Goal: Transaction & Acquisition: Book appointment/travel/reservation

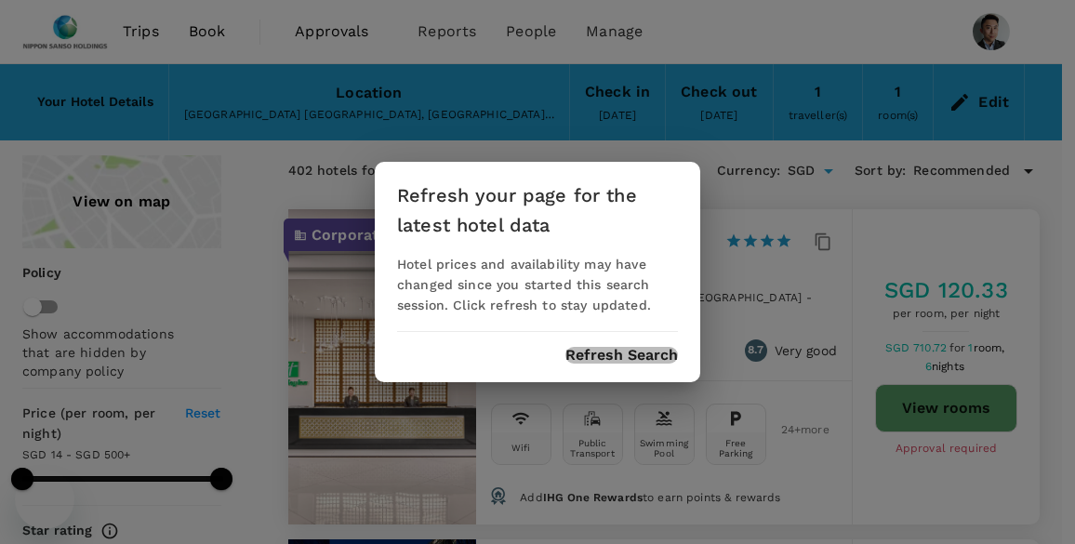
click at [593, 351] on button "Refresh Search" at bounding box center [622, 355] width 113 height 17
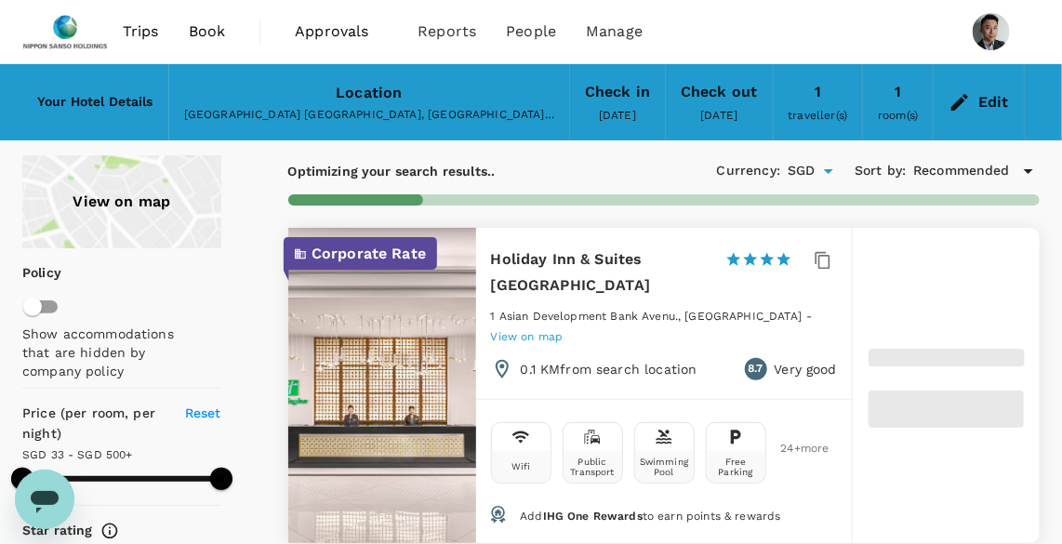
type input "499.18"
type input "22.18"
type input "499.25"
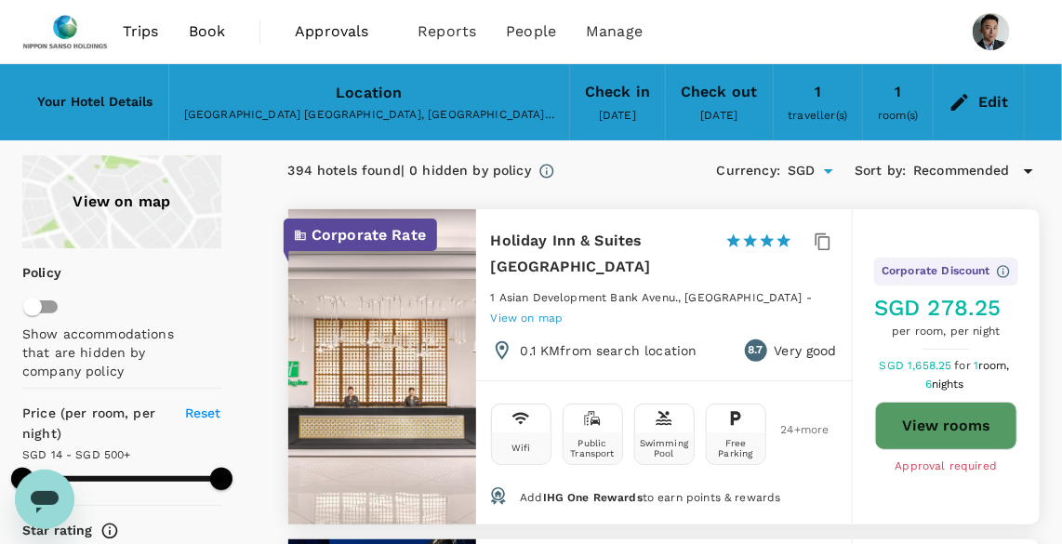
type input "14.25"
type input "499.25"
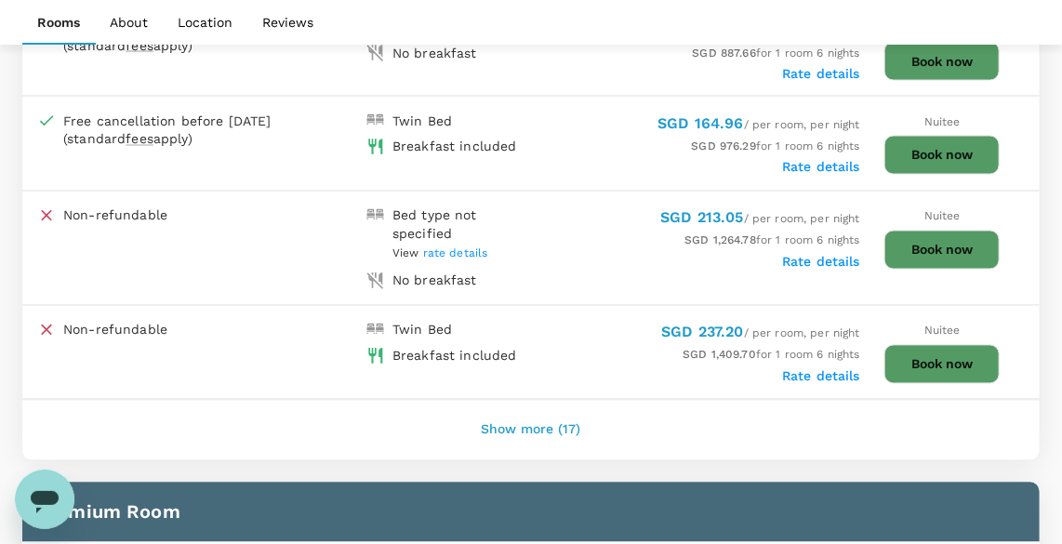
scroll to position [1184, 0]
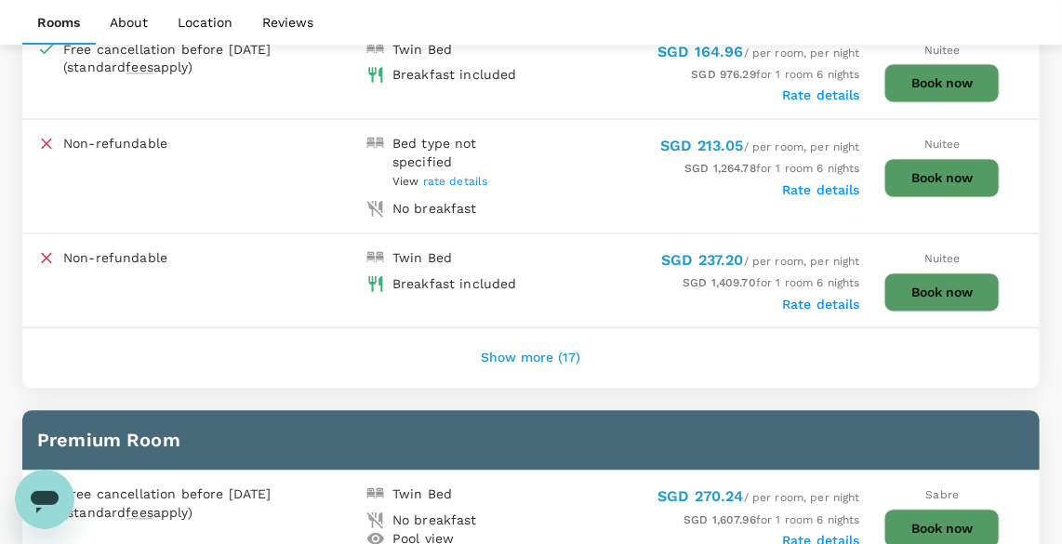
click at [529, 363] on button "Show more (17)" at bounding box center [532, 359] width 152 height 45
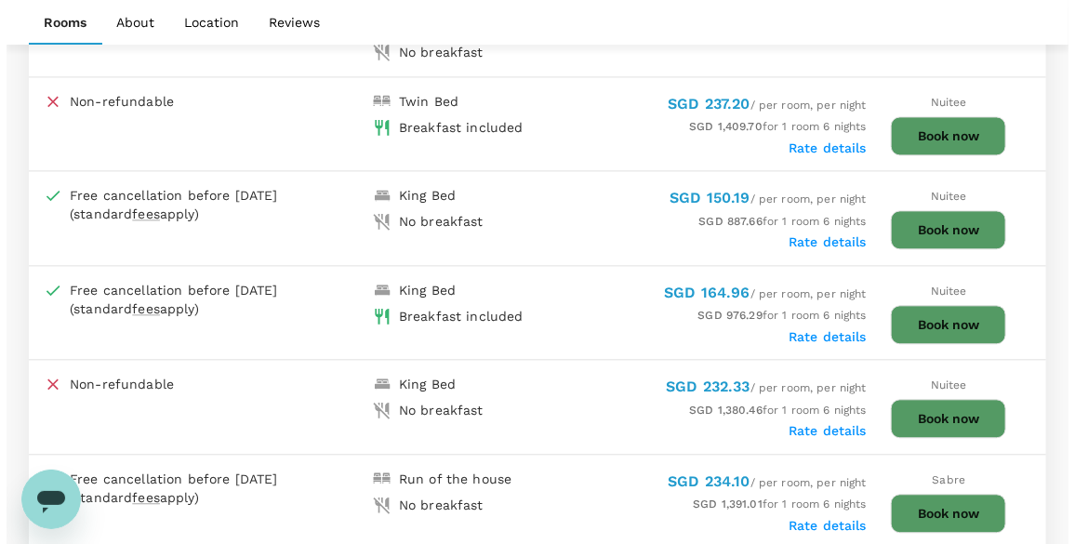
scroll to position [1438, 0]
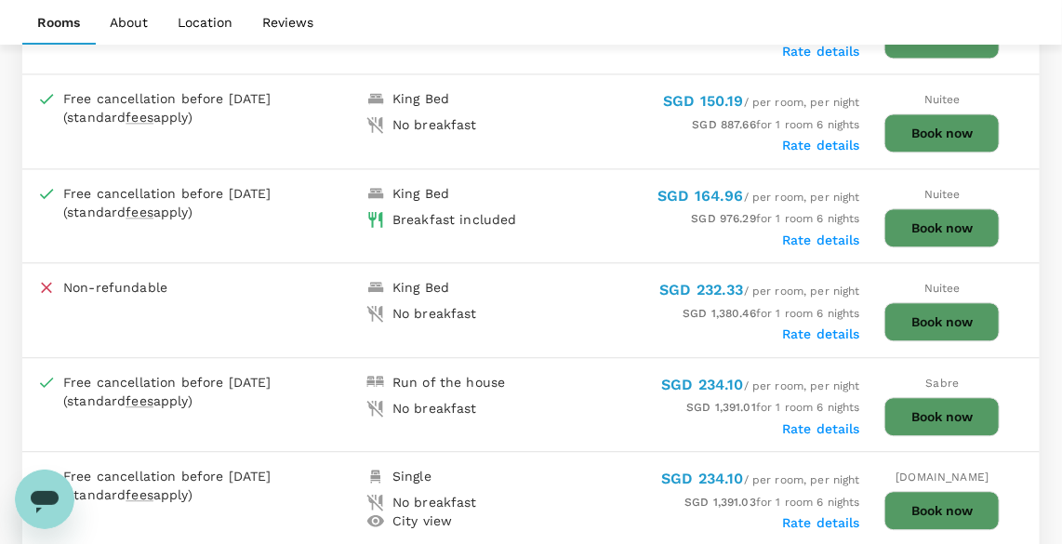
click at [941, 219] on button "Book now" at bounding box center [942, 227] width 115 height 39
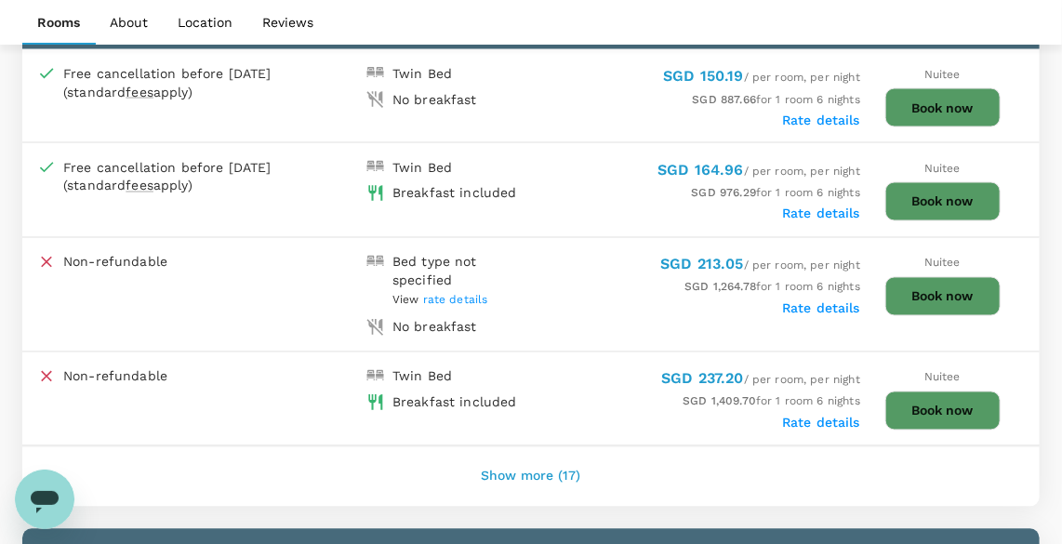
scroll to position [1184, 0]
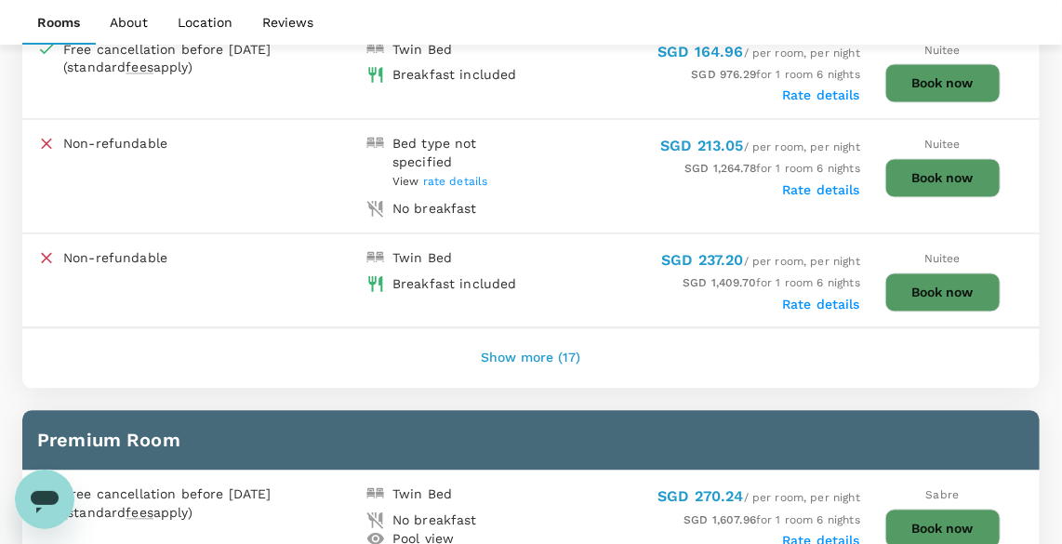
click at [554, 354] on button "Show more (17)" at bounding box center [532, 359] width 152 height 45
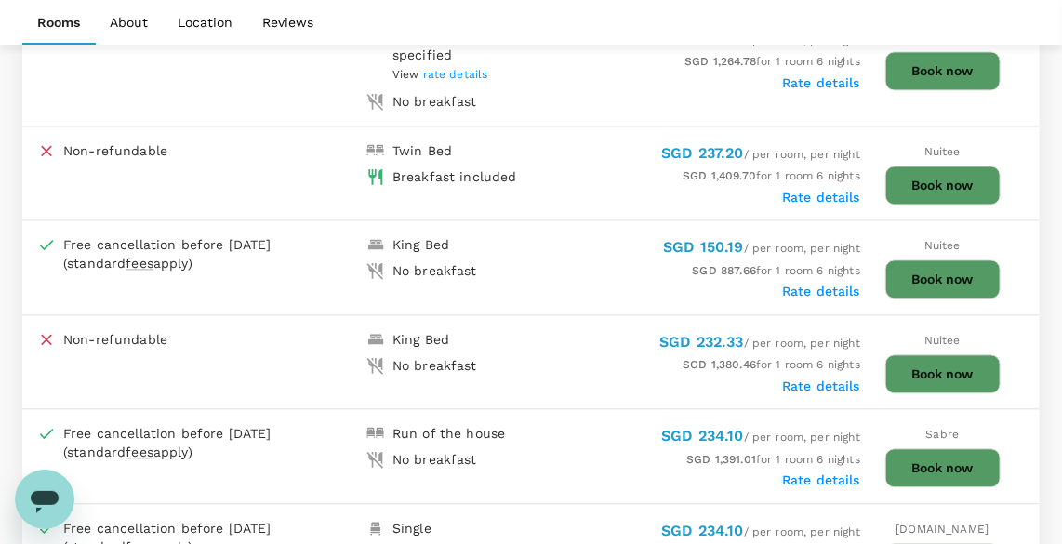
scroll to position [1354, 0]
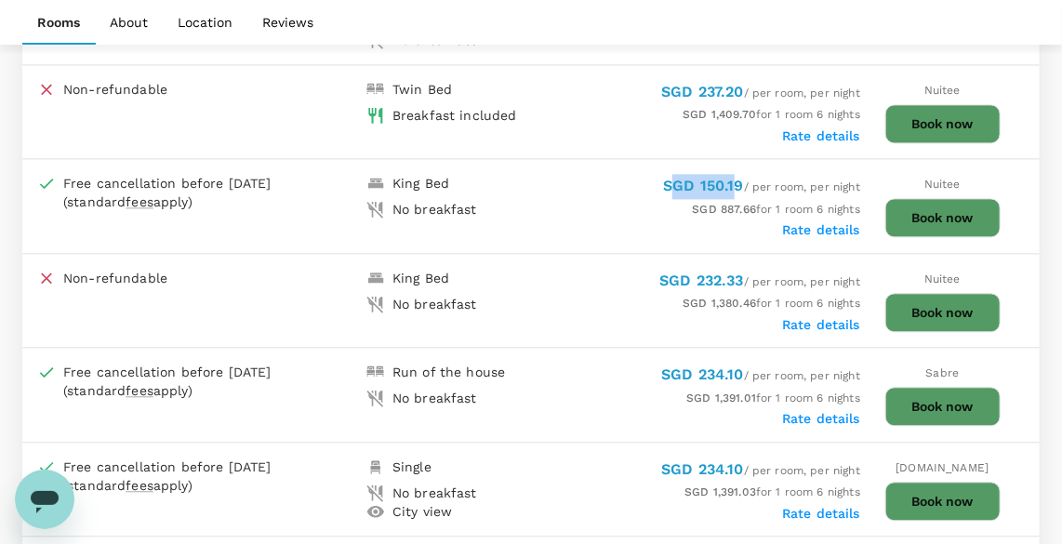
drag, startPoint x: 670, startPoint y: 179, endPoint x: 728, endPoint y: 189, distance: 59.5
click at [728, 189] on span "SGD 150.19" at bounding box center [703, 186] width 81 height 18
click at [684, 187] on span "SGD 150.19" at bounding box center [703, 186] width 81 height 18
click at [647, 180] on div "SGD 150.19 / per room, per night" at bounding box center [695, 186] width 329 height 25
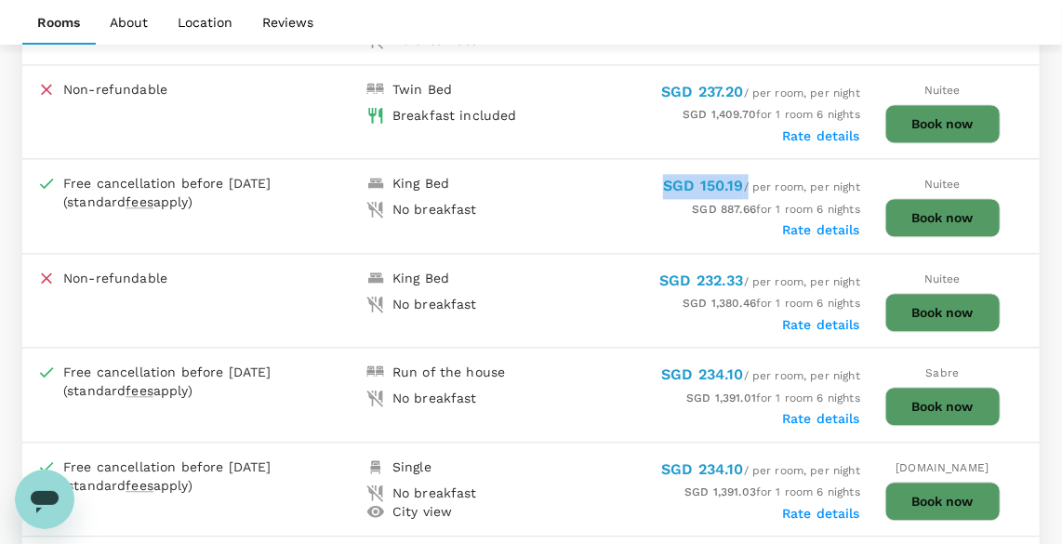
drag, startPoint x: 660, startPoint y: 180, endPoint x: 742, endPoint y: 183, distance: 82.8
click at [742, 183] on div "SGD 150.19 / per room, per night" at bounding box center [695, 186] width 329 height 25
click at [740, 181] on span "SGD 150.19 / per room, per night" at bounding box center [761, 186] width 197 height 13
click at [736, 178] on span "SGD 150.19" at bounding box center [703, 186] width 81 height 18
click at [687, 177] on span "SGD 150.19" at bounding box center [703, 186] width 81 height 18
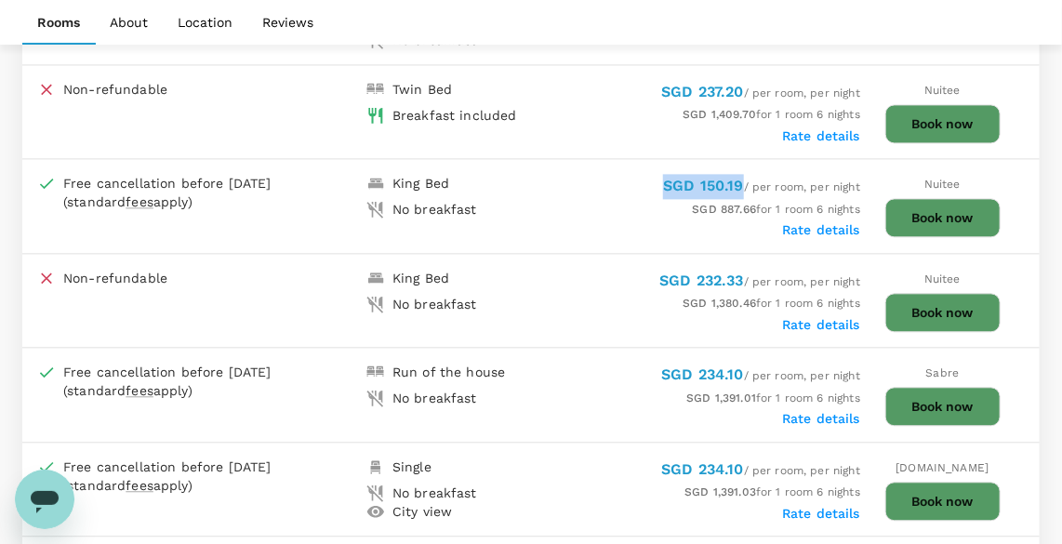
drag, startPoint x: 661, startPoint y: 180, endPoint x: 740, endPoint y: 180, distance: 78.1
click at [740, 180] on span "SGD 150.19 / per room, per night" at bounding box center [761, 186] width 197 height 13
click at [623, 185] on div "SGD 150.19 / per room, per night" at bounding box center [695, 186] width 329 height 25
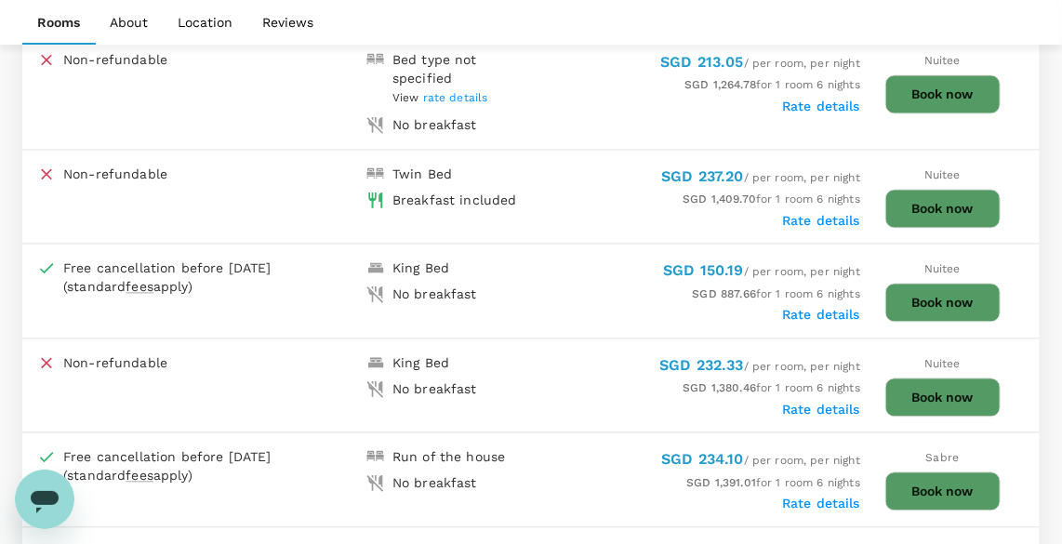
scroll to position [1438, 0]
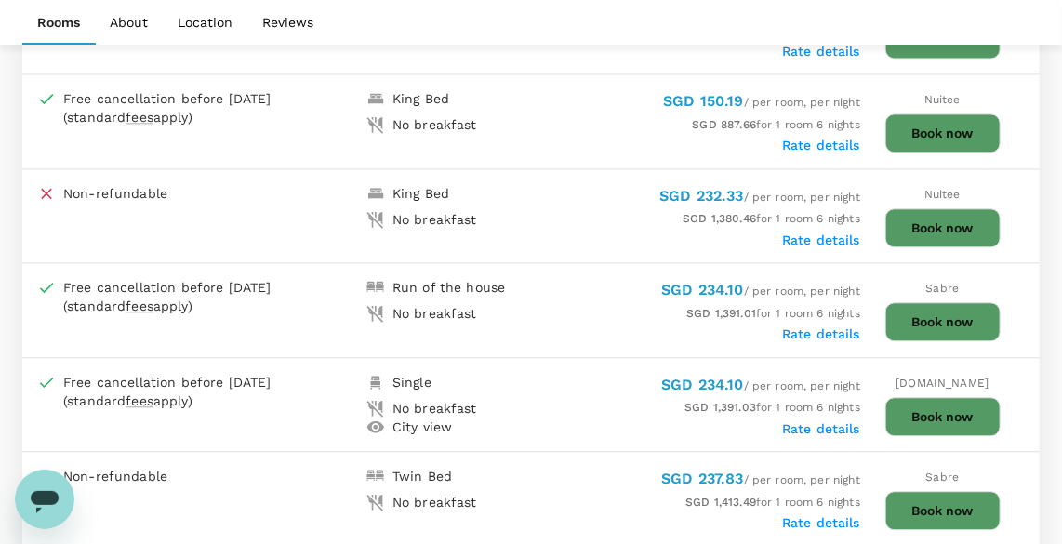
click at [604, 137] on div "Rate details" at bounding box center [695, 144] width 329 height 19
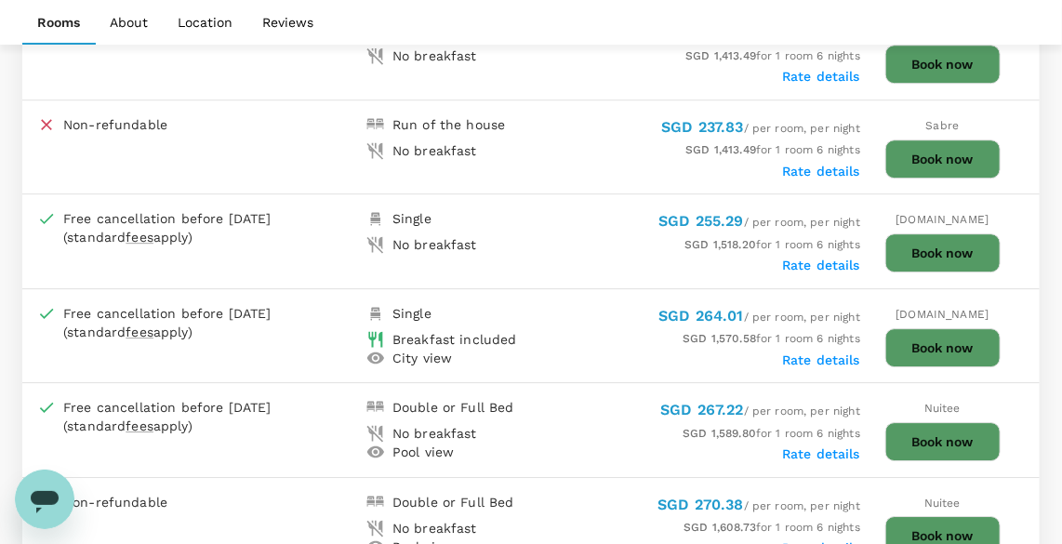
scroll to position [2030, 0]
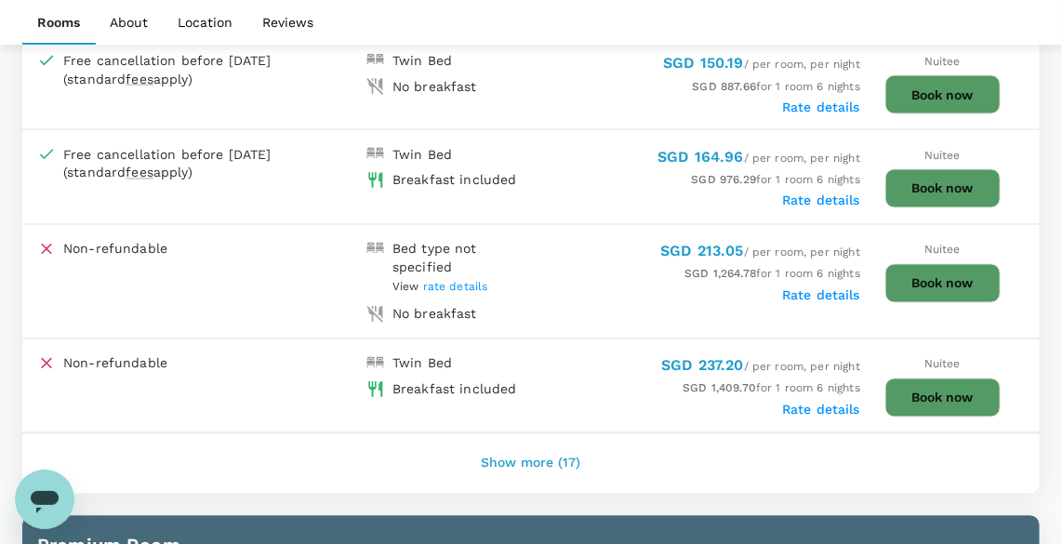
scroll to position [1184, 0]
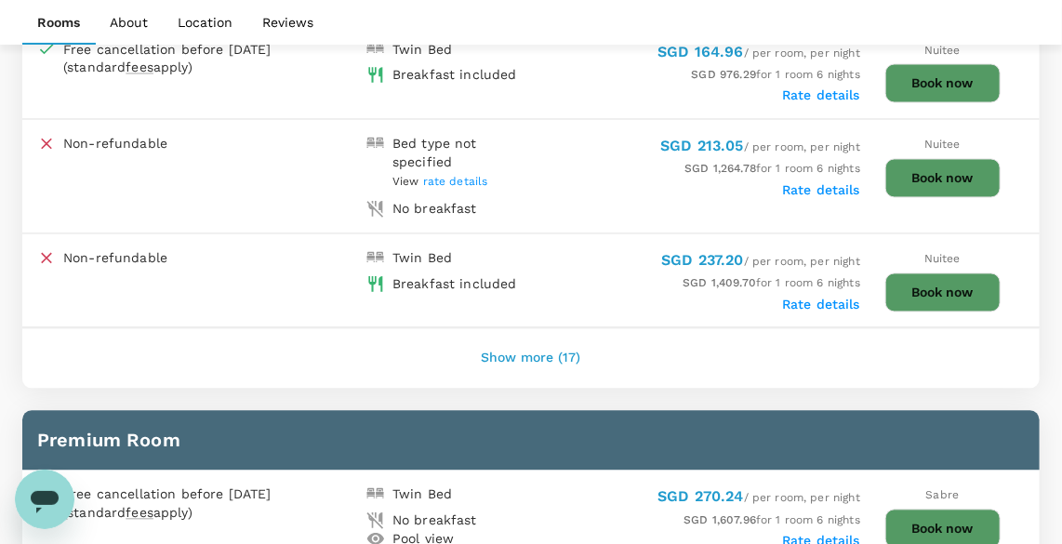
click at [537, 352] on button "Show more (17)" at bounding box center [532, 359] width 152 height 45
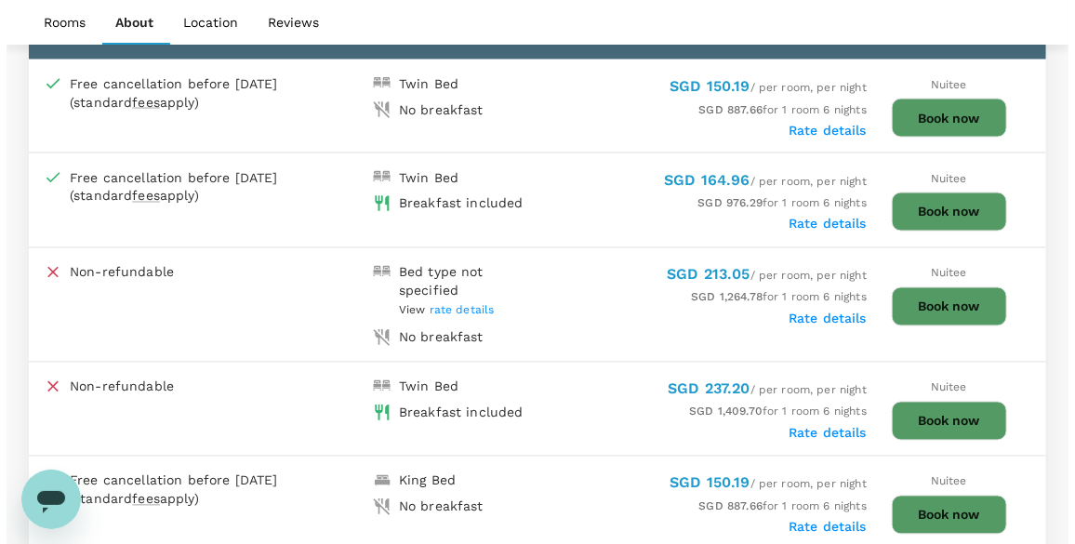
scroll to position [1269, 0]
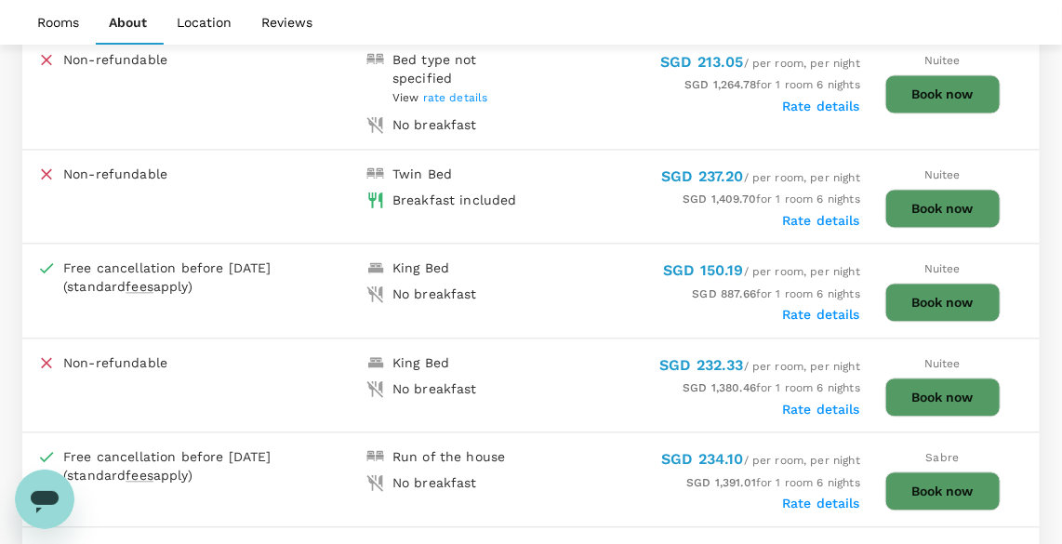
click at [963, 301] on button "Book now" at bounding box center [943, 302] width 115 height 39
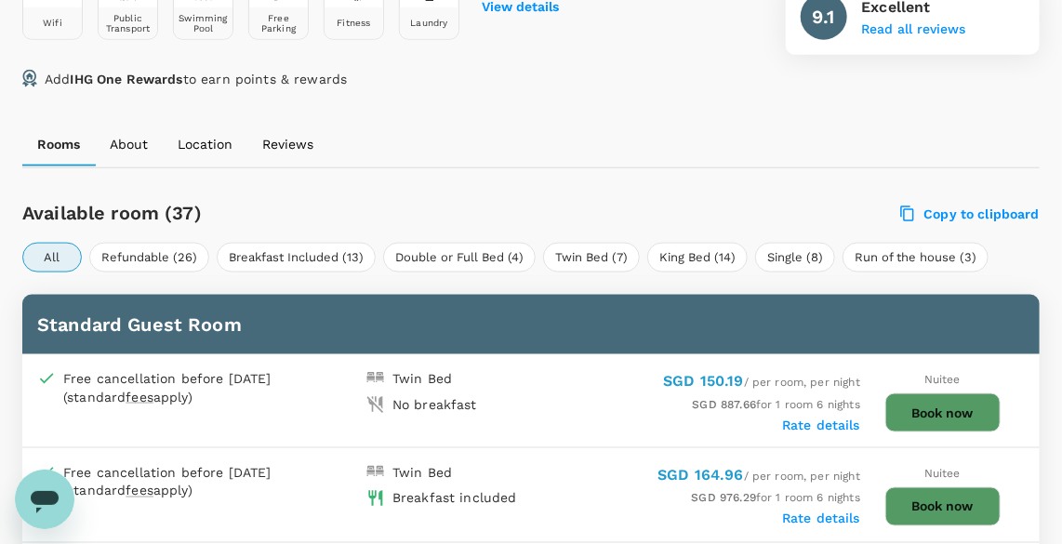
scroll to position [1269, 0]
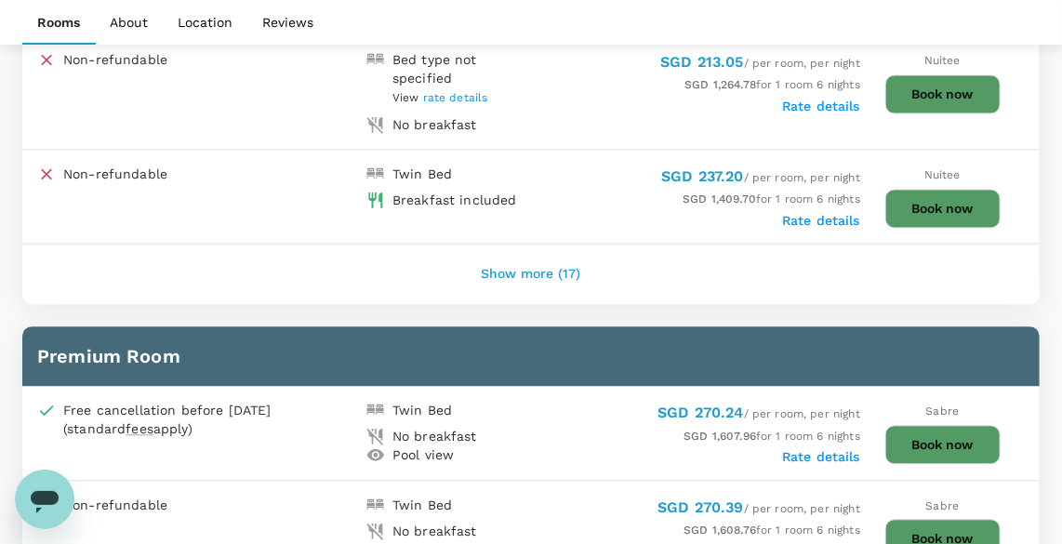
click at [522, 261] on button "Show more (17)" at bounding box center [532, 274] width 152 height 45
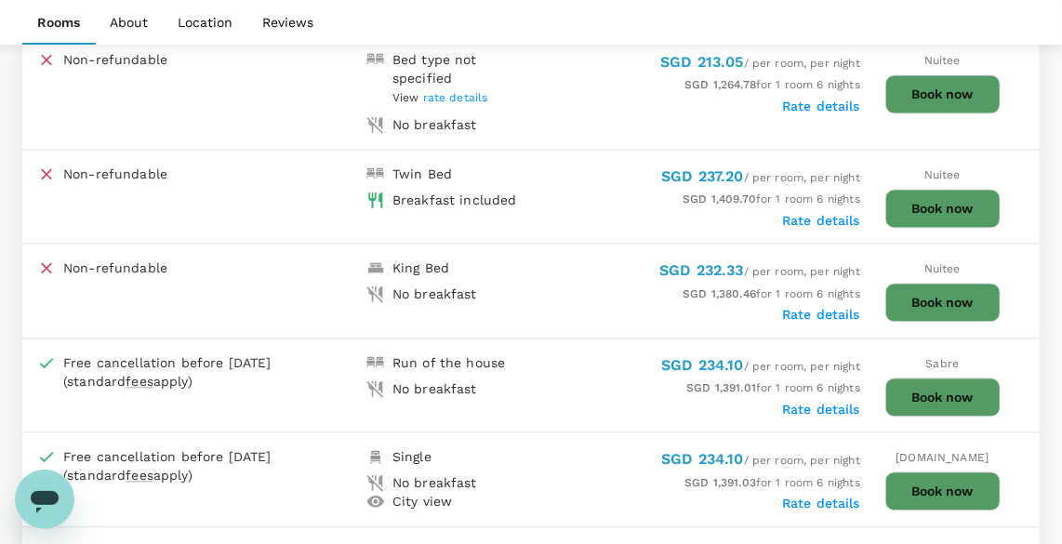
scroll to position [1100, 0]
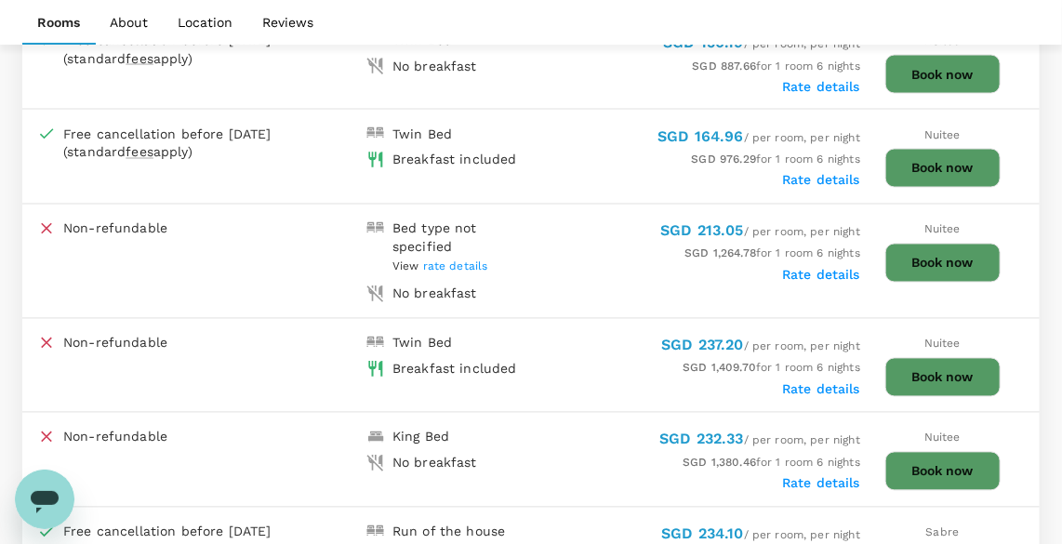
click at [460, 266] on span "rate details" at bounding box center [455, 266] width 65 height 13
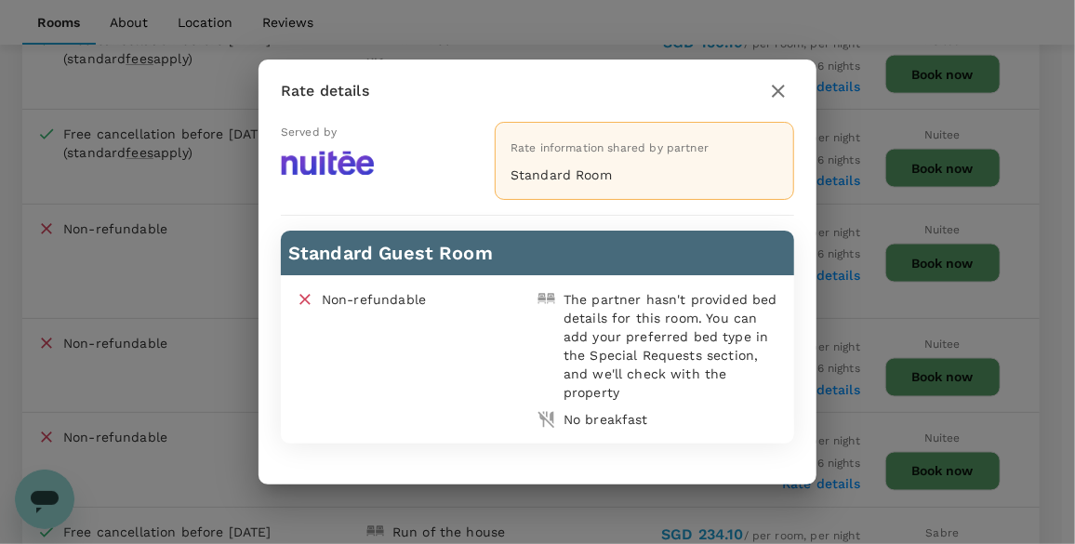
click at [766, 94] on button "button" at bounding box center [779, 91] width 32 height 32
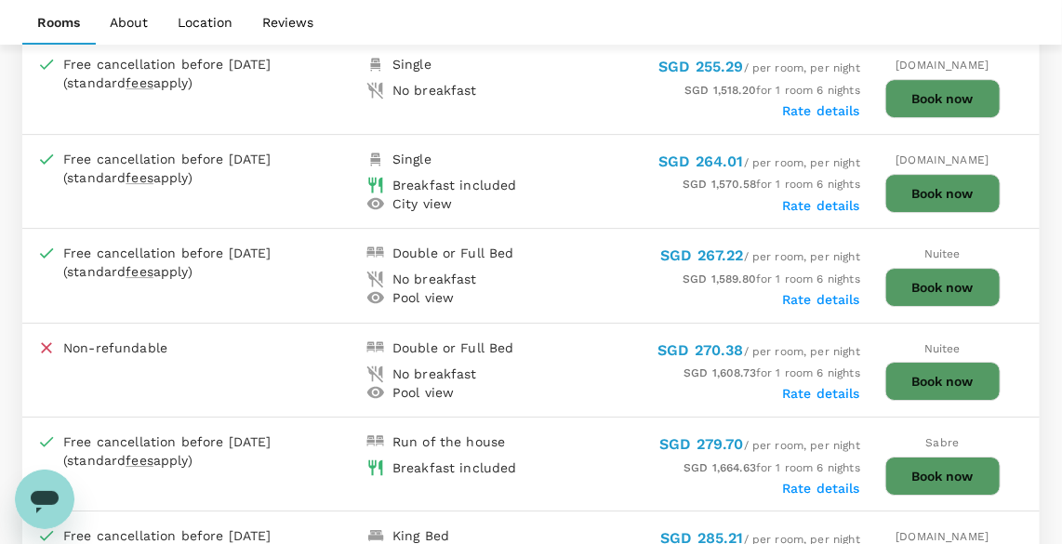
scroll to position [1945, 0]
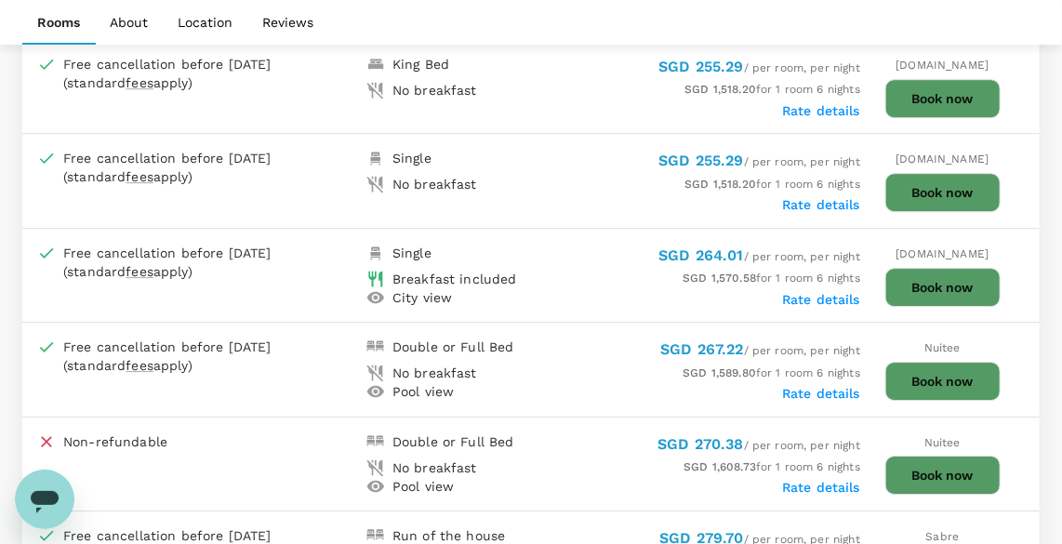
click at [580, 288] on div "Rate details" at bounding box center [695, 297] width 329 height 19
click at [576, 245] on div "SGD 264.01 / per room, per night" at bounding box center [695, 256] width 329 height 25
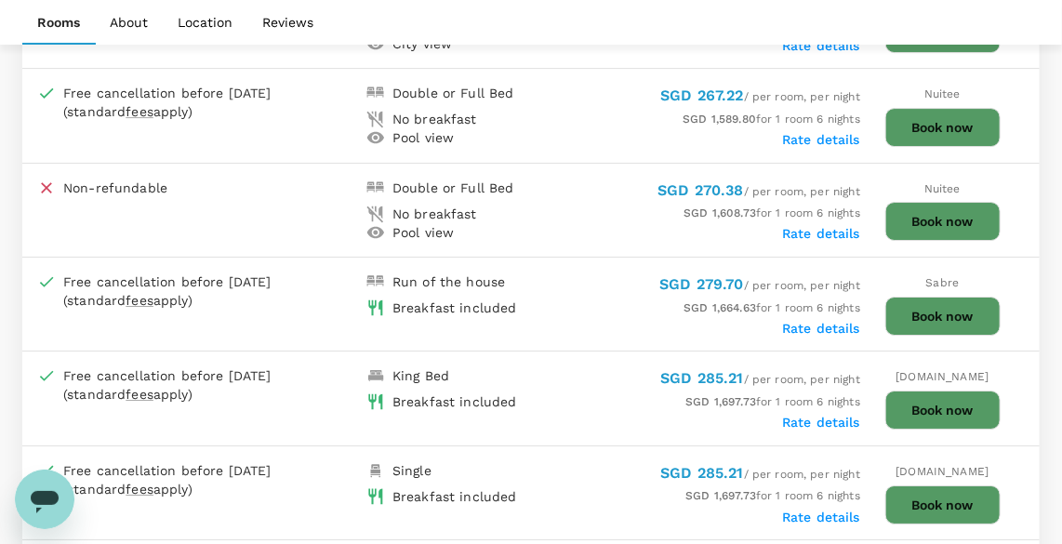
scroll to position [2284, 0]
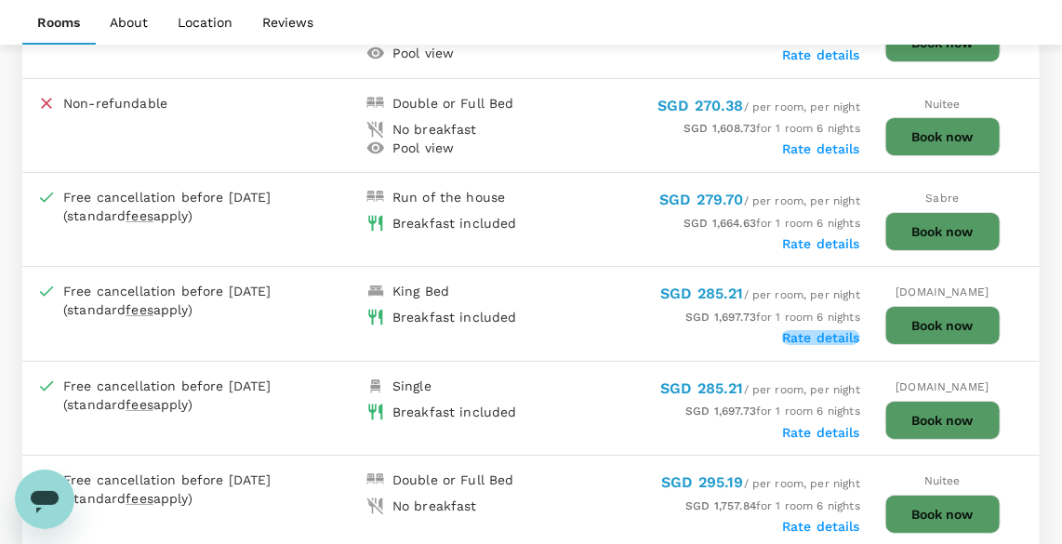
click at [793, 330] on label "Rate details" at bounding box center [821, 337] width 78 height 15
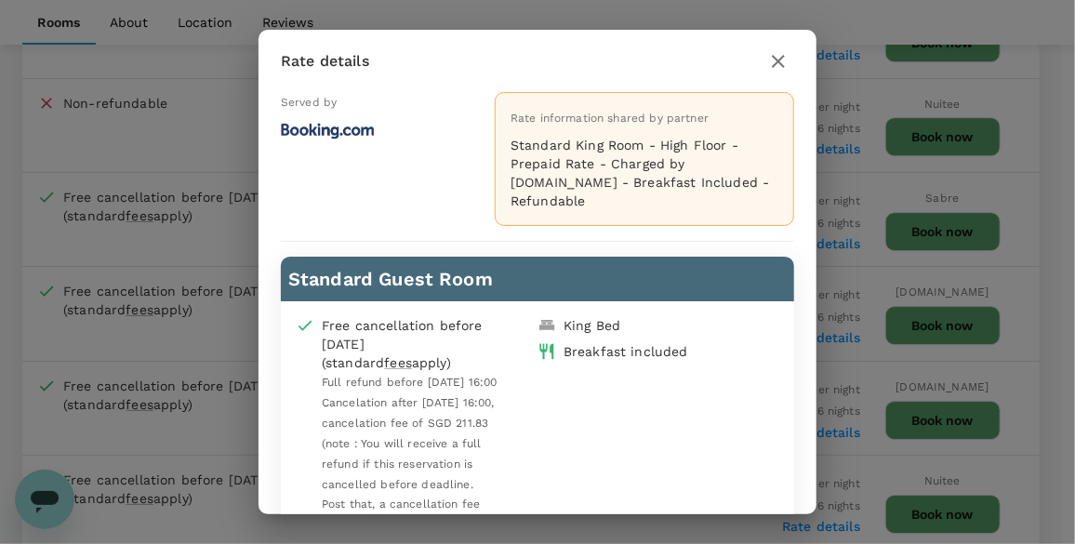
click at [789, 52] on icon "button" at bounding box center [778, 61] width 22 height 22
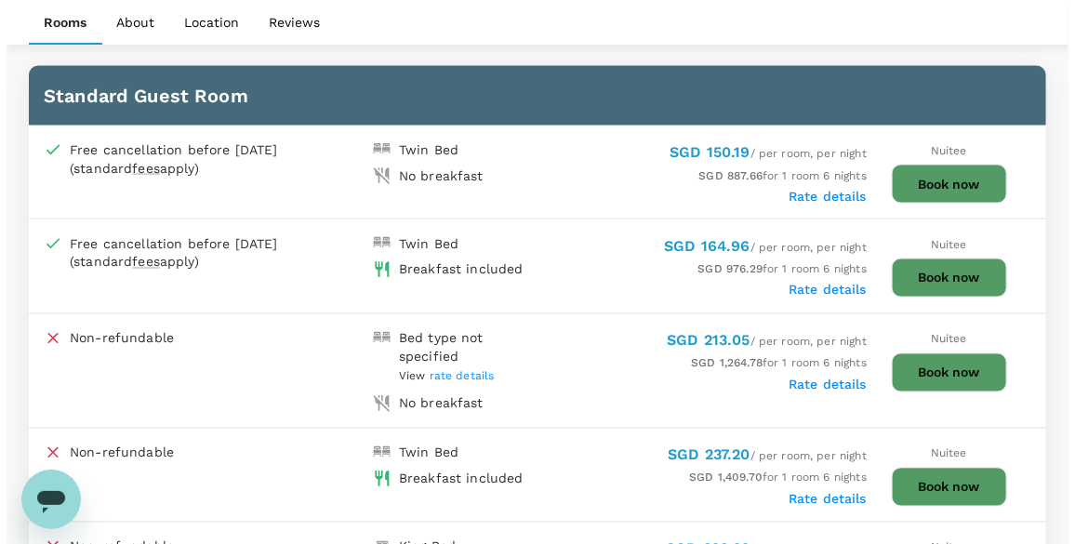
scroll to position [1015, 0]
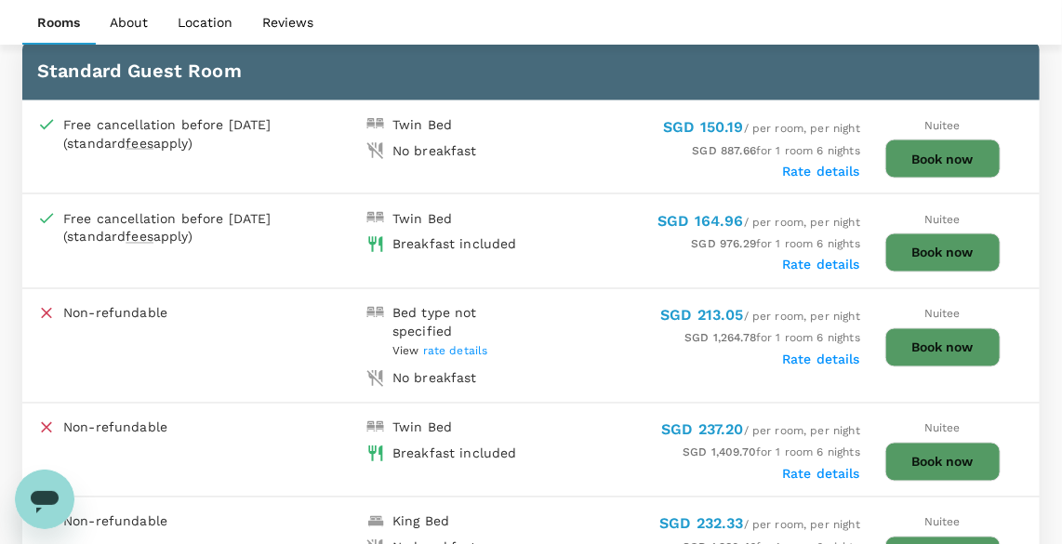
click at [951, 250] on button "Book now" at bounding box center [943, 252] width 115 height 39
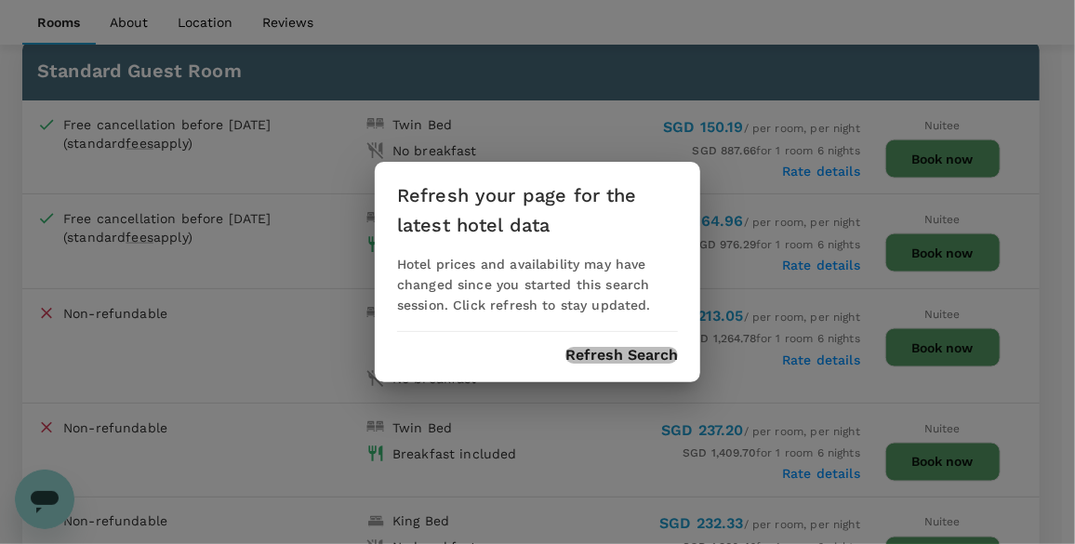
click at [611, 355] on button "Refresh Search" at bounding box center [622, 355] width 113 height 17
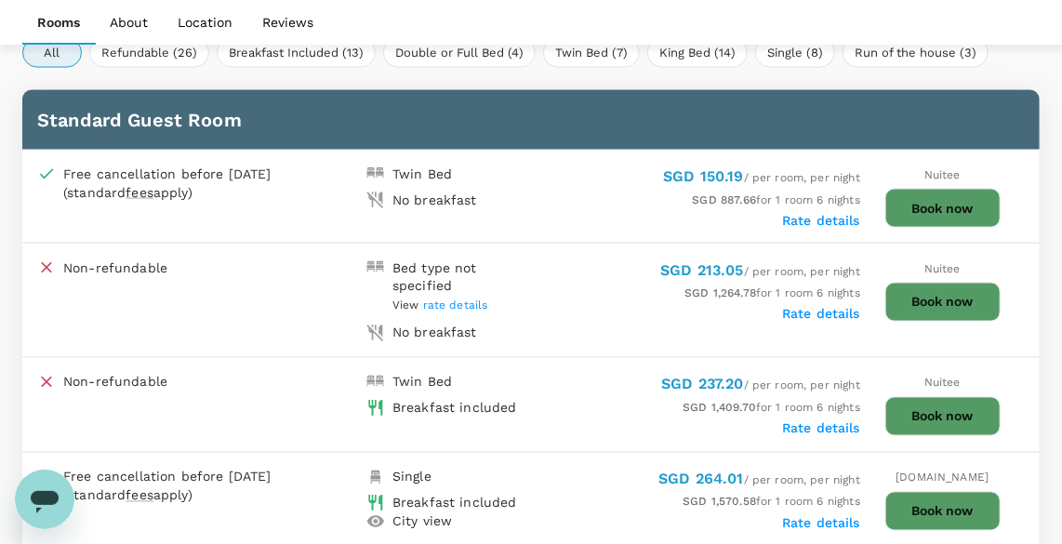
scroll to position [1015, 0]
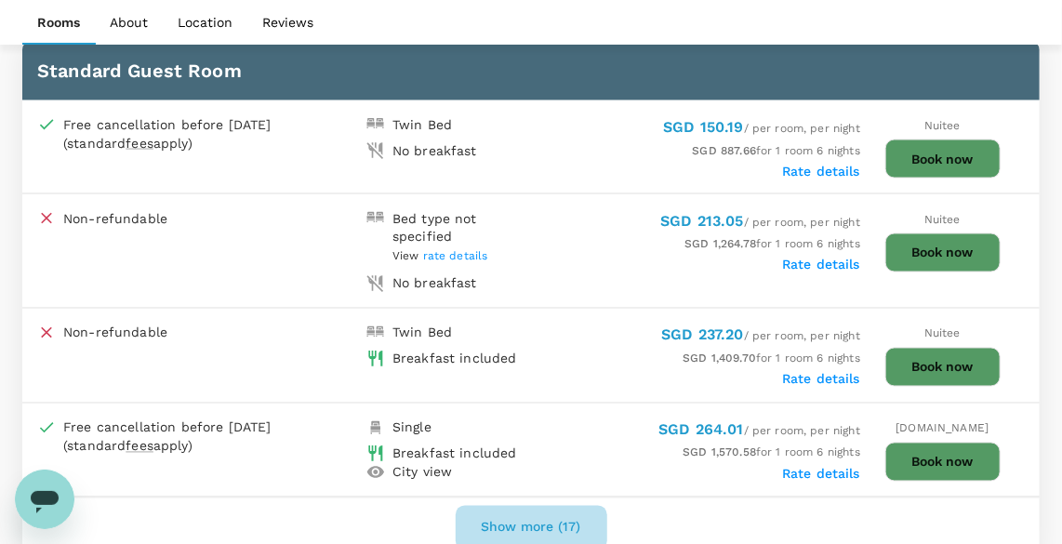
click at [539, 523] on button "Show more (17)" at bounding box center [532, 528] width 152 height 45
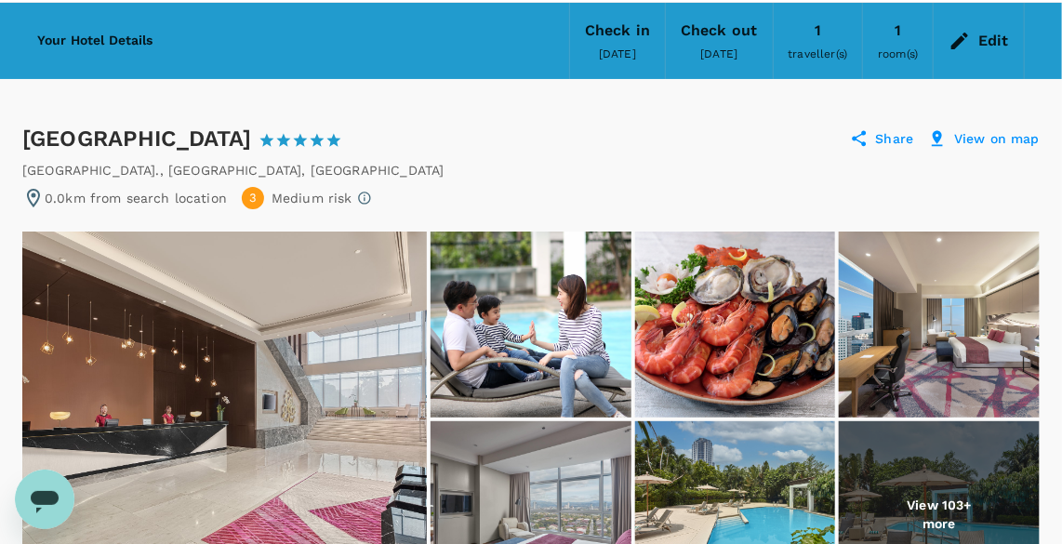
scroll to position [0, 0]
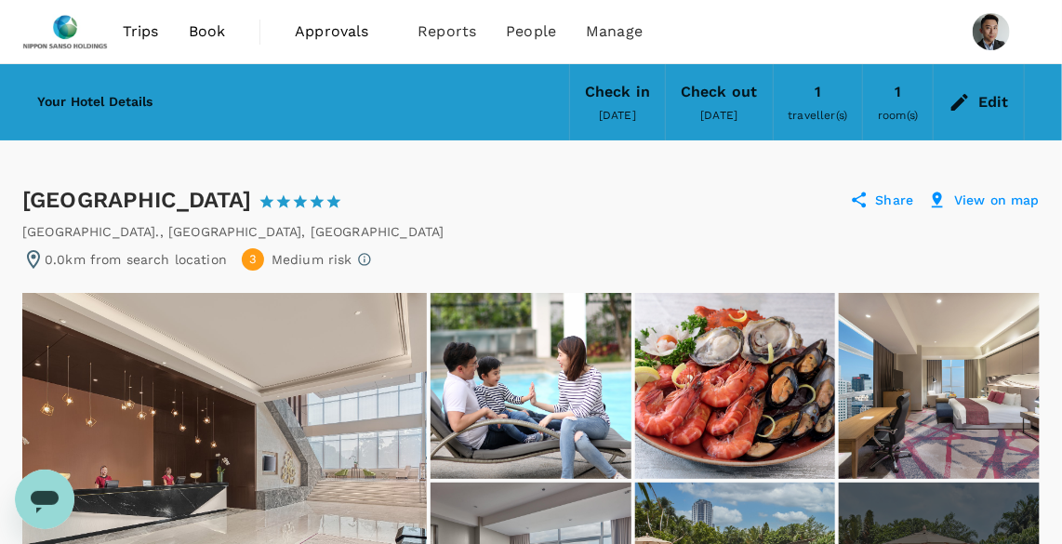
click at [988, 97] on div "Edit" at bounding box center [994, 102] width 31 height 26
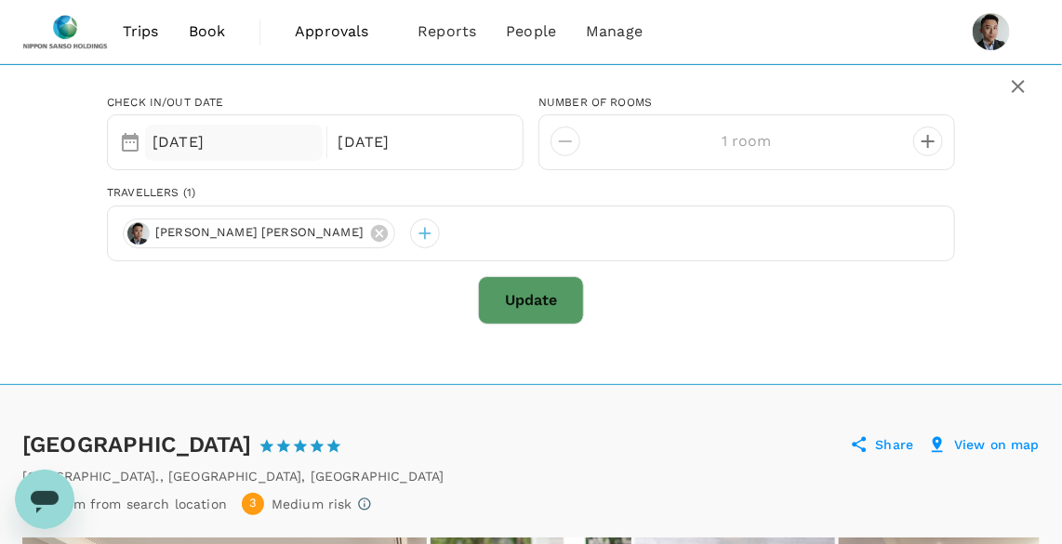
click at [220, 125] on div "[DATE]" at bounding box center [234, 143] width 178 height 36
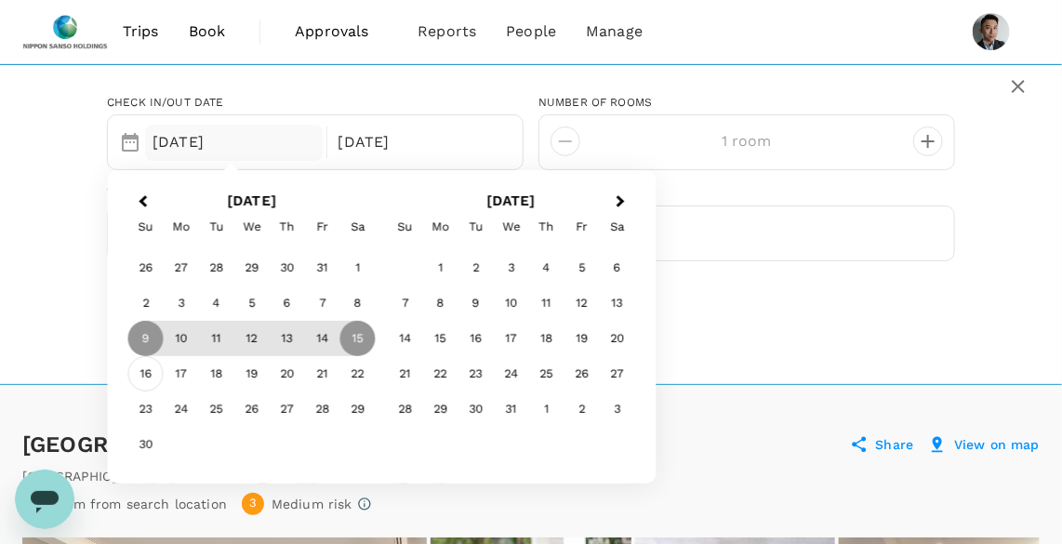
click at [141, 372] on div "16" at bounding box center [145, 373] width 35 height 35
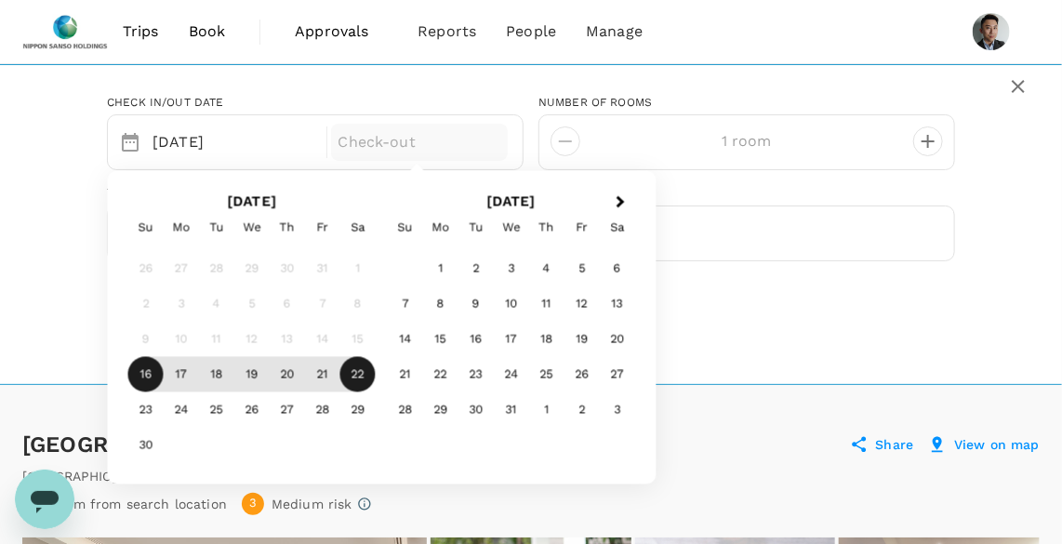
click at [356, 375] on div "22" at bounding box center [357, 374] width 35 height 35
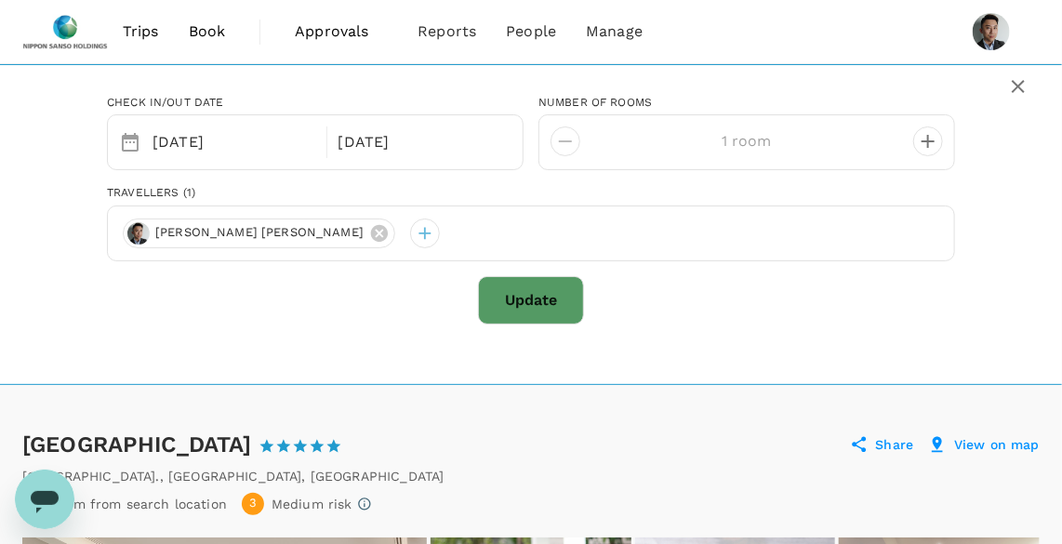
click at [546, 288] on button "Update" at bounding box center [531, 300] width 106 height 48
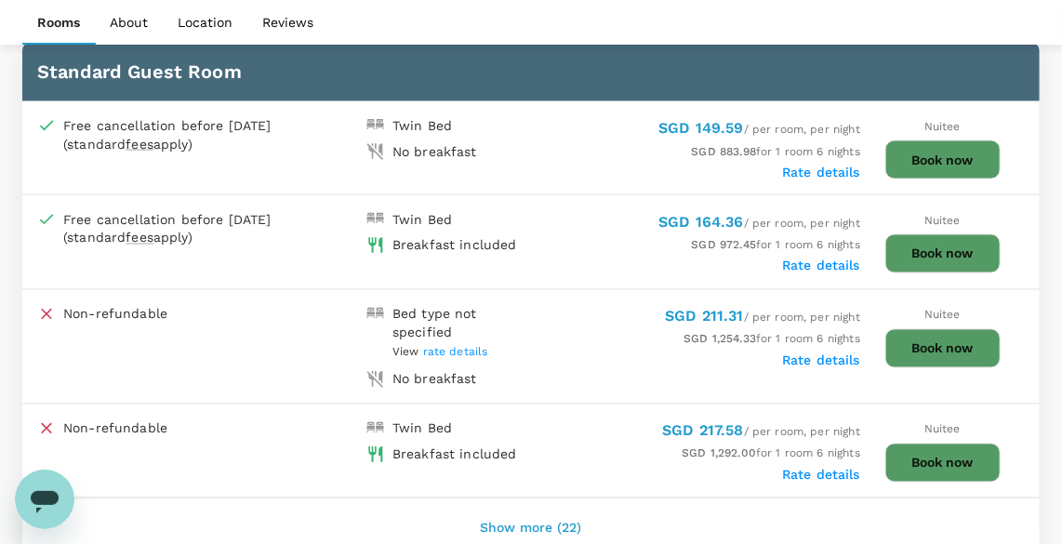
scroll to position [1022, 0]
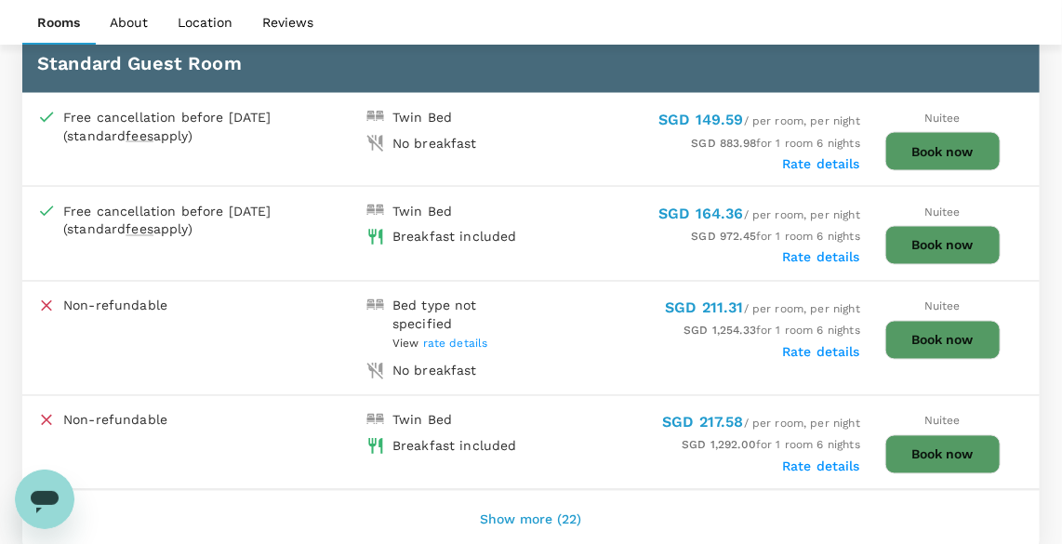
click at [533, 499] on button "Show more (22)" at bounding box center [531, 521] width 153 height 45
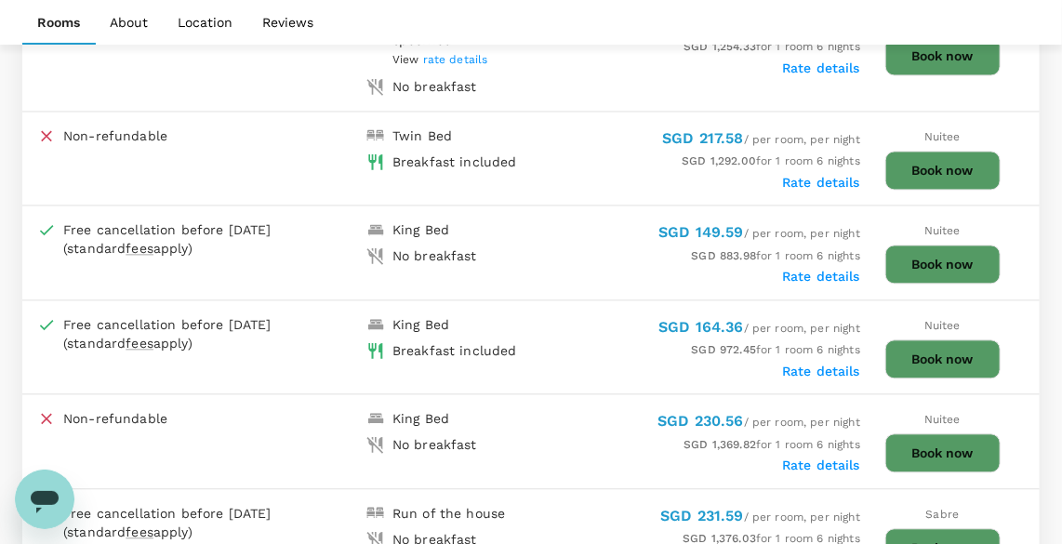
scroll to position [1361, 0]
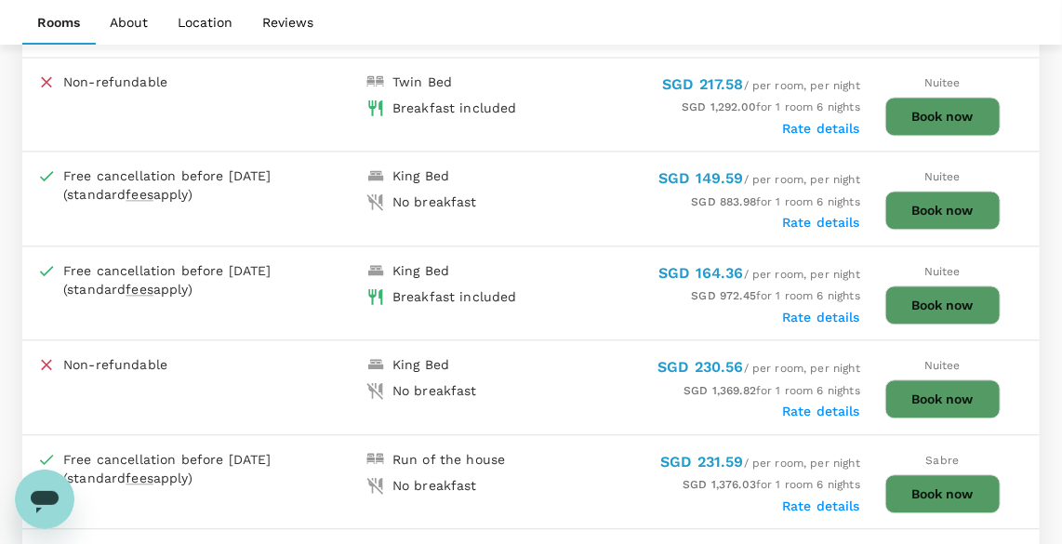
click at [939, 298] on button "Book now" at bounding box center [943, 305] width 115 height 39
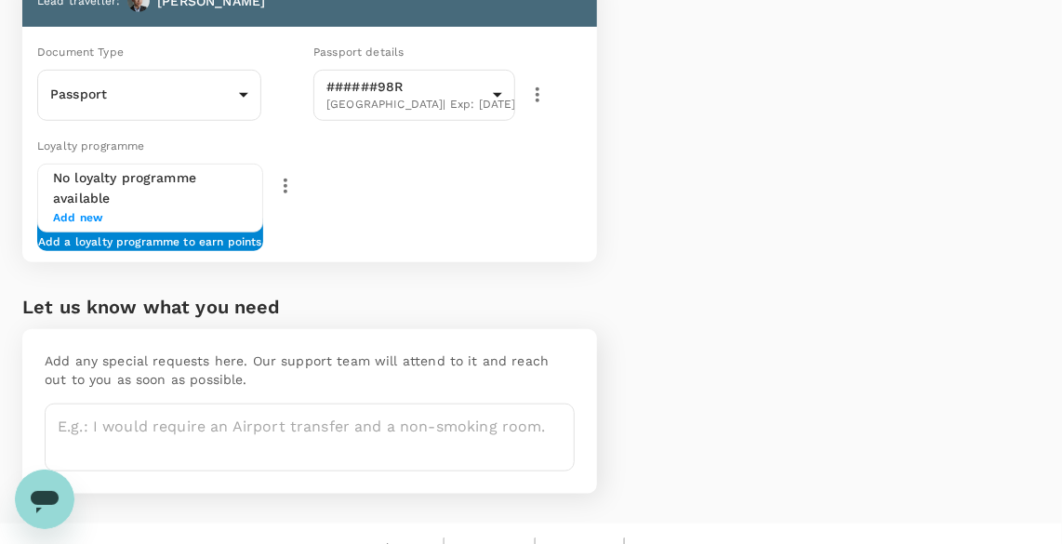
scroll to position [475, 0]
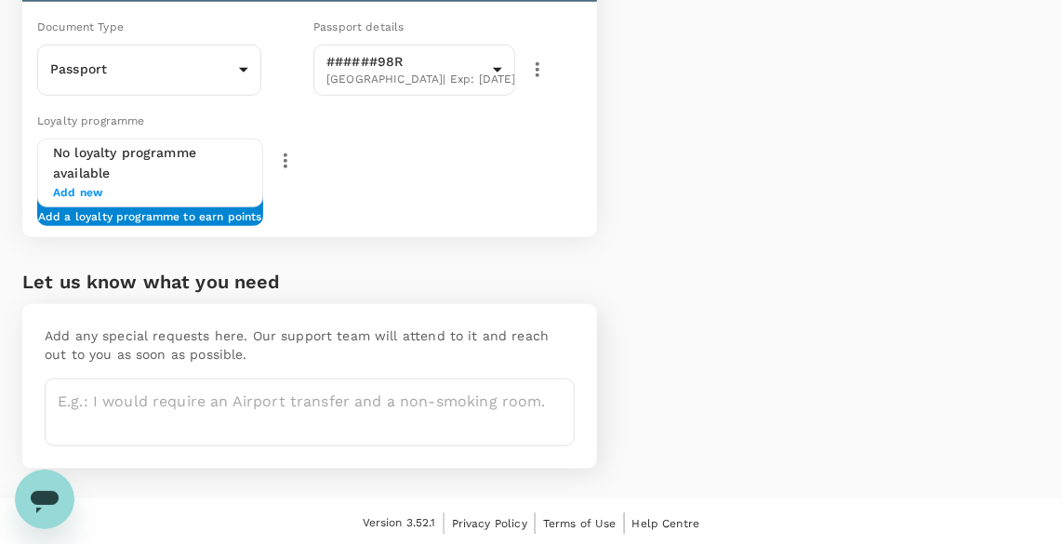
click at [70, 193] on span "Add new" at bounding box center [150, 193] width 194 height 19
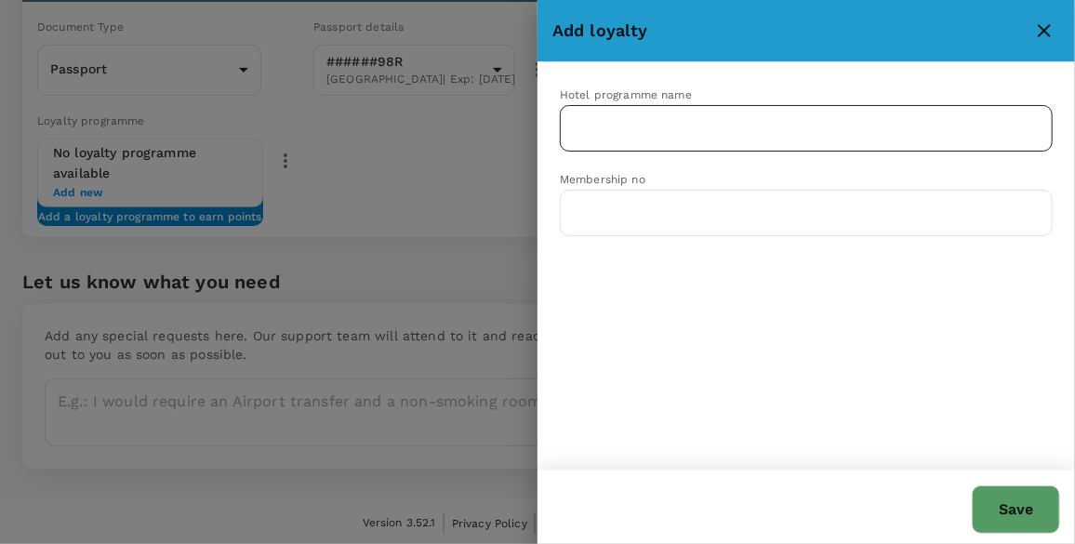
click at [926, 147] on div "​" at bounding box center [806, 128] width 493 height 47
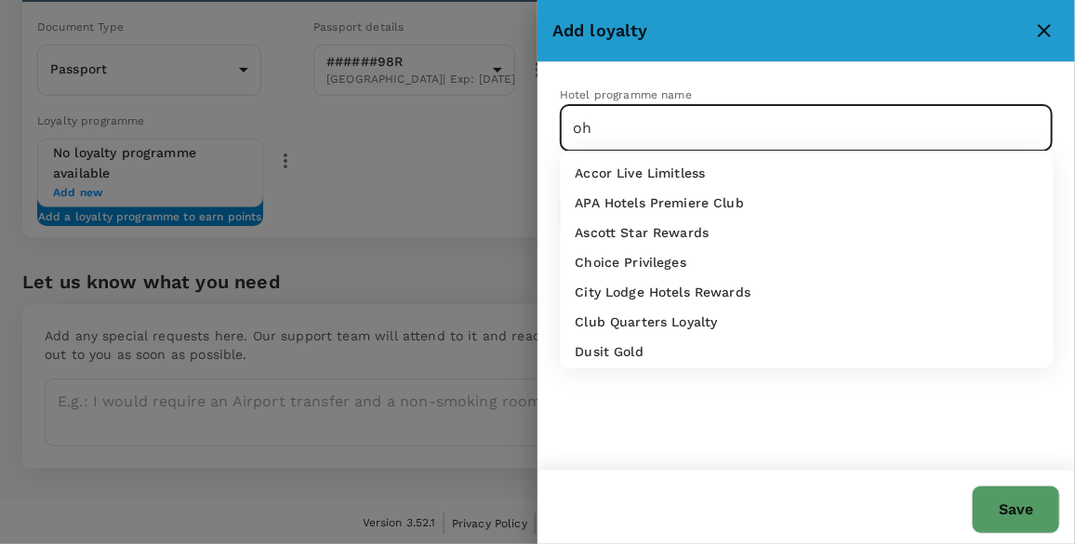
type input "o"
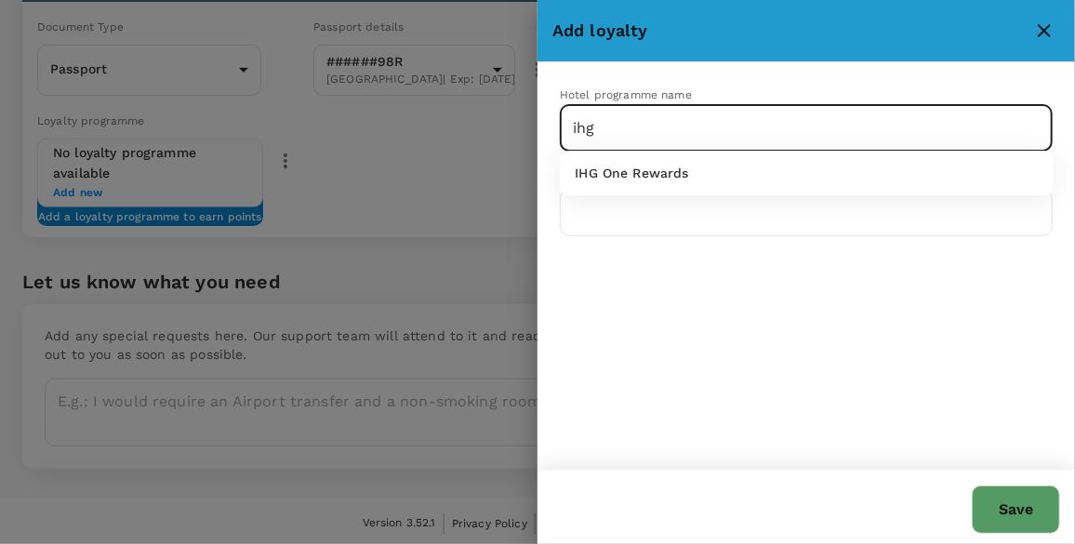
click at [834, 176] on div "IHG One Rewards" at bounding box center [806, 173] width 463 height 19
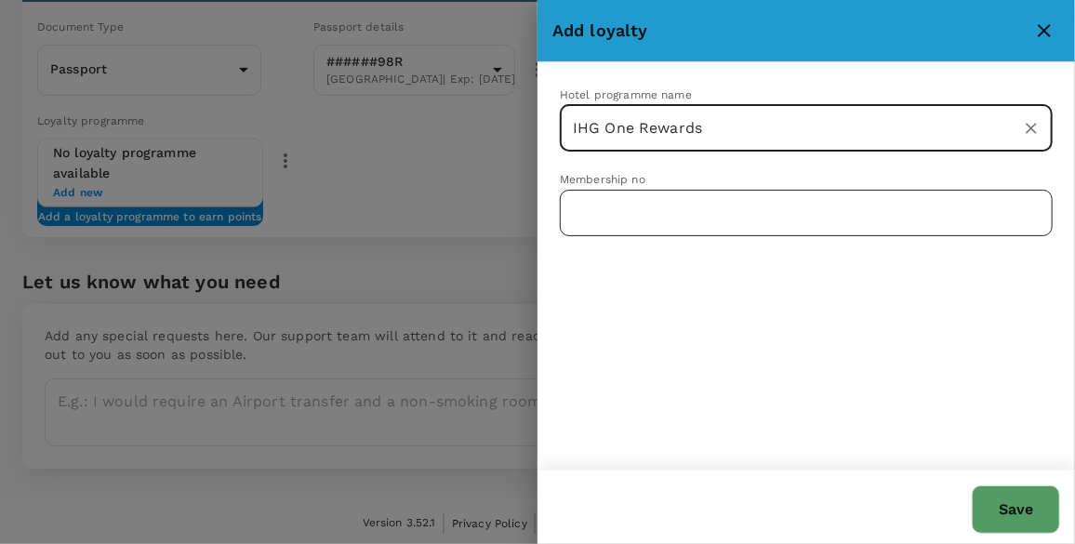
type input "IHG One Rewards"
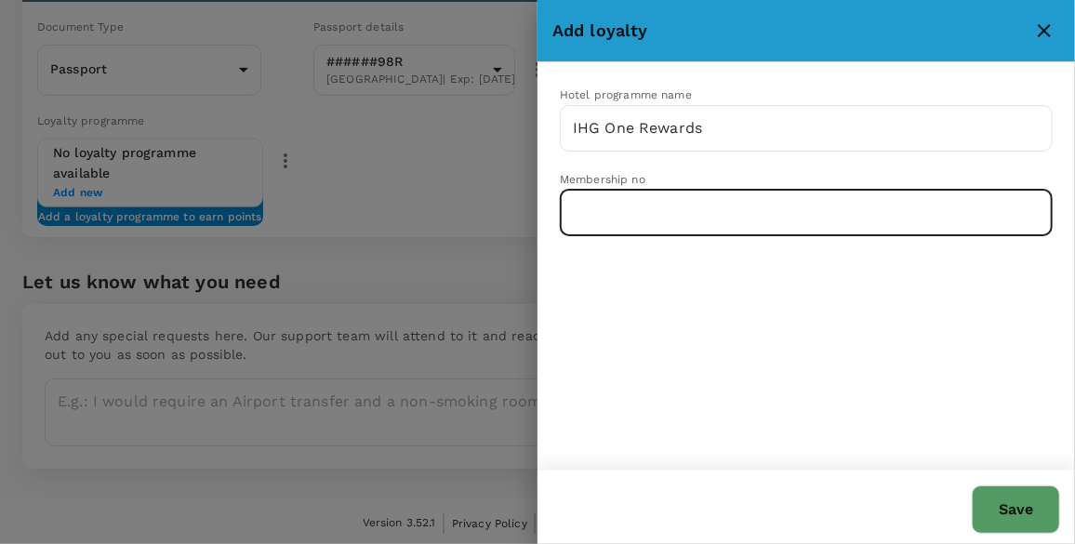
click at [784, 220] on input "text" at bounding box center [806, 213] width 493 height 47
click at [683, 214] on input "text" at bounding box center [806, 213] width 493 height 47
type input "361323950"
click at [1028, 464] on div "Hotel programme name IHG One Rewards ​ Membership no 361323950 ​" at bounding box center [807, 265] width 538 height 407
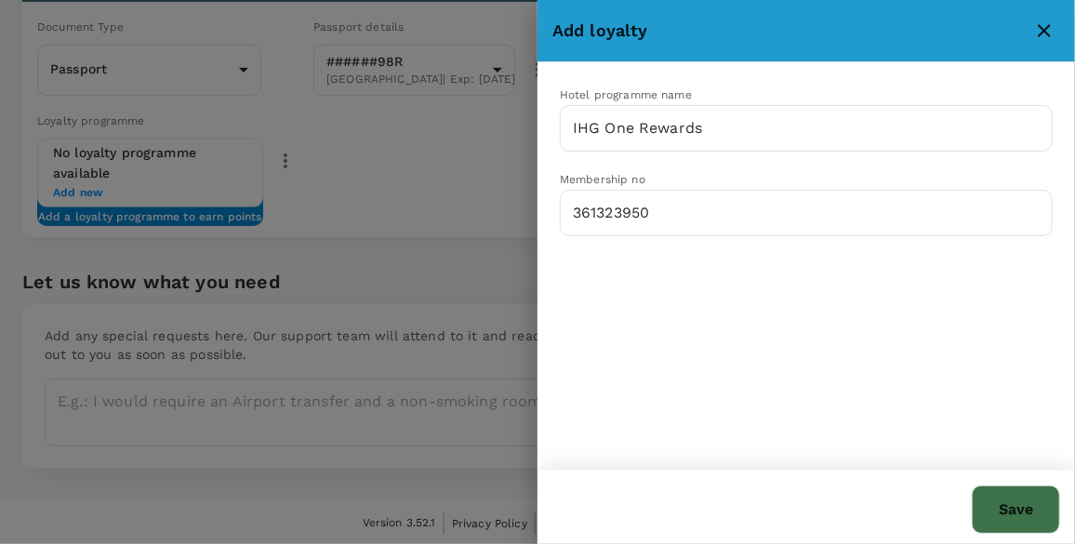
click at [1027, 502] on button "Save" at bounding box center [1016, 510] width 88 height 48
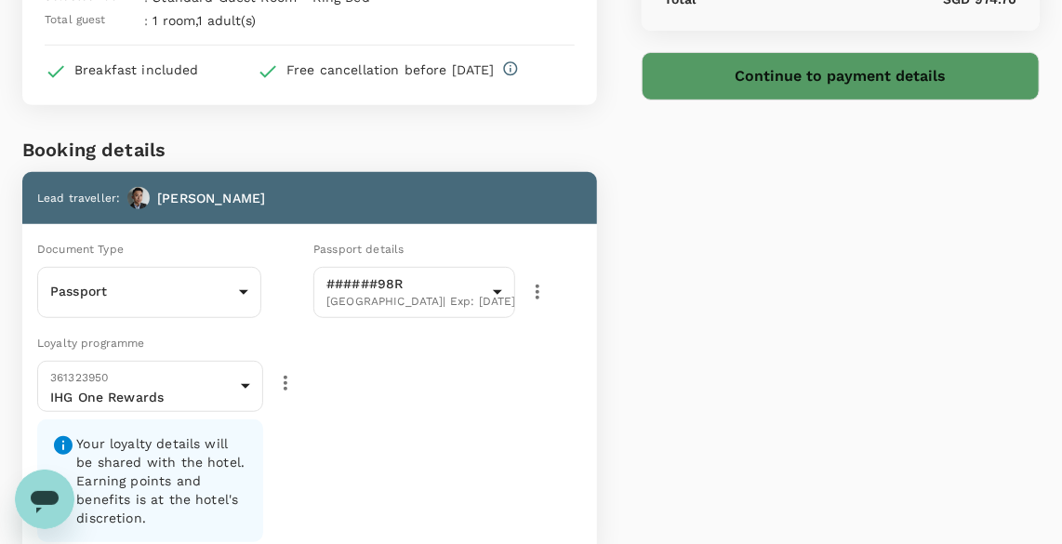
scroll to position [574, 0]
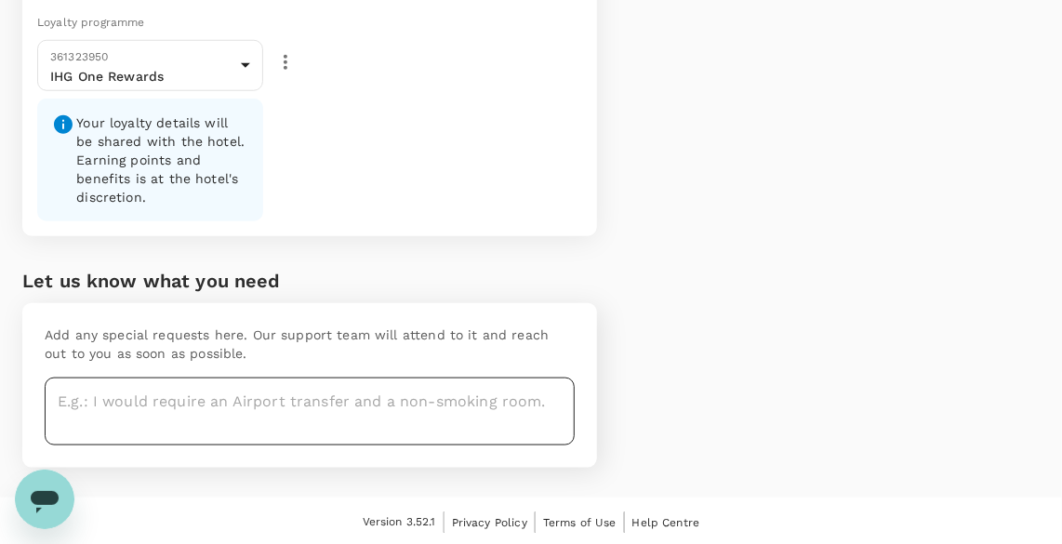
click at [367, 399] on textarea at bounding box center [310, 412] width 530 height 68
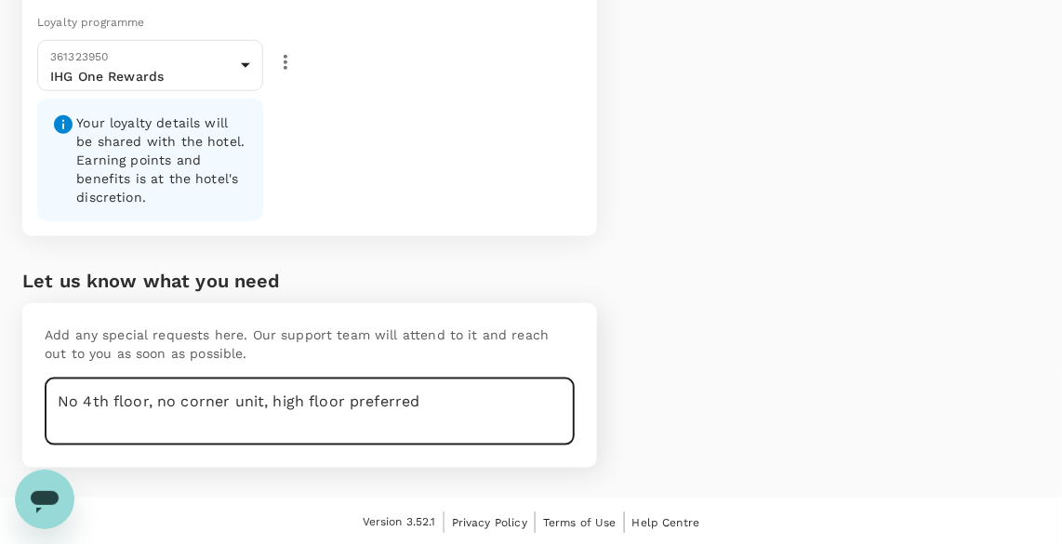
click at [268, 404] on textarea "No 4th floor, no corner unit, high floor preferred" at bounding box center [310, 412] width 530 height 68
click at [272, 400] on textarea "No 4th floor, no corner unit, high floor preferred" at bounding box center [310, 412] width 530 height 68
click at [304, 420] on textarea "No 4th floor, no corner unit, non-smoking room. high floor preferred" at bounding box center [310, 412] width 530 height 68
drag, startPoint x: 188, startPoint y: 418, endPoint x: 29, endPoint y: 380, distance: 163.6
click at [29, 380] on div "Add any special requests here. Our support team will attend to it and reach out…" at bounding box center [309, 385] width 575 height 165
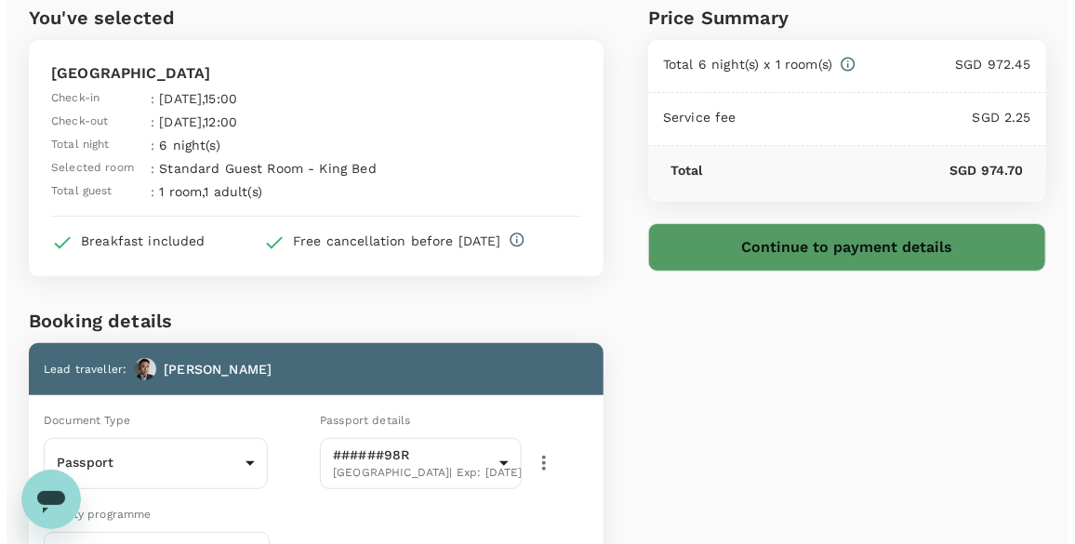
scroll to position [0, 0]
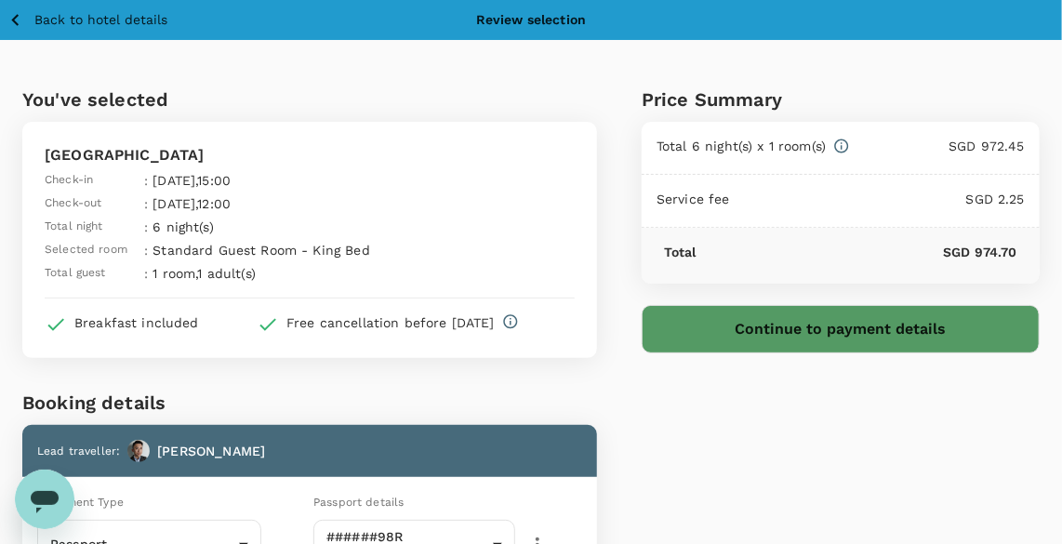
type textarea "No 4th floor, no corner unit, non-smoking room. high floor preferred."
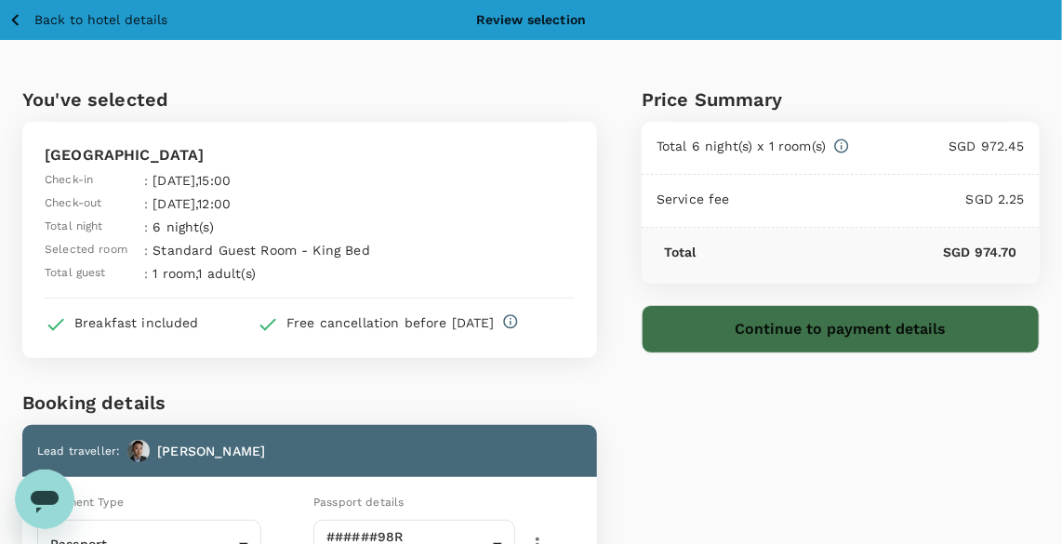
click at [835, 336] on button "Continue to payment details" at bounding box center [841, 329] width 398 height 48
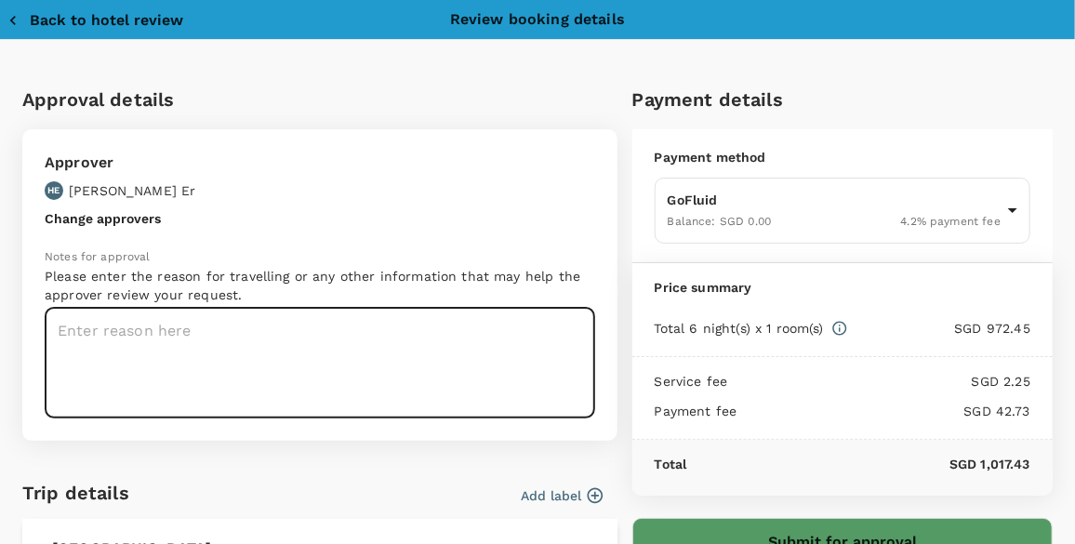
click at [374, 350] on textarea at bounding box center [320, 363] width 551 height 111
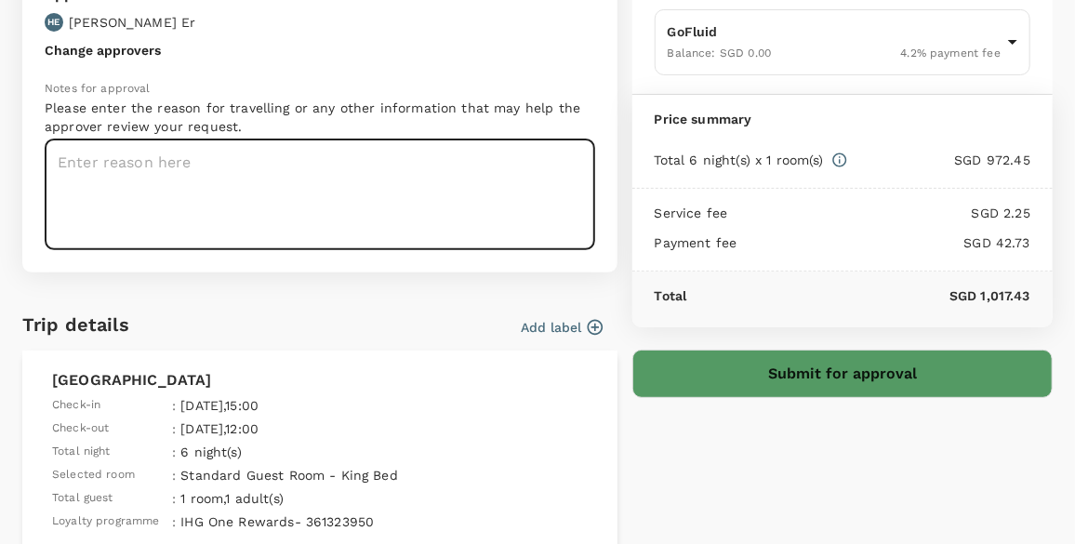
click at [544, 318] on button "Add label" at bounding box center [562, 327] width 81 height 19
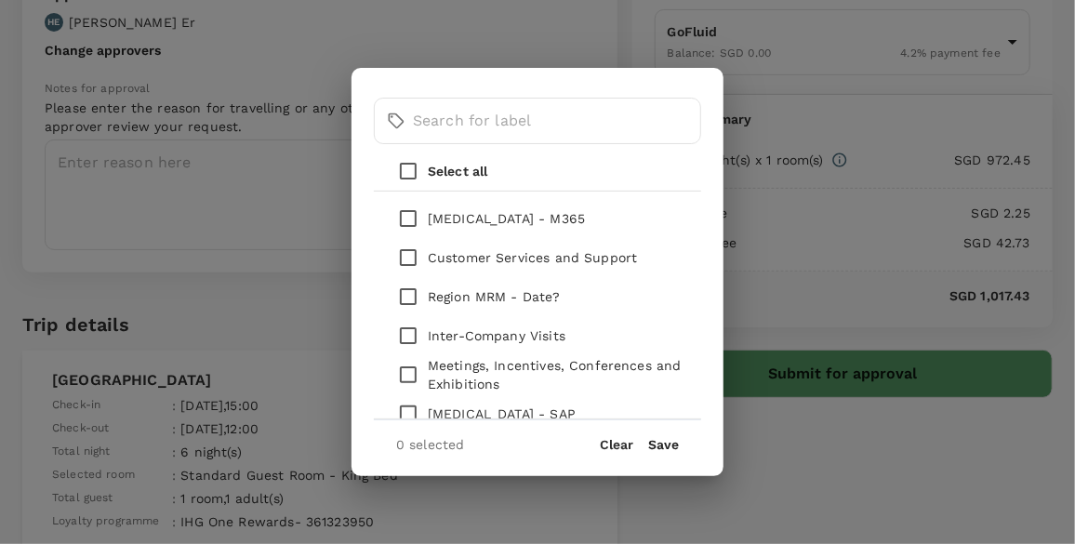
click at [410, 224] on input "checkbox" at bounding box center [408, 218] width 39 height 39
checkbox input "true"
click at [461, 256] on p "Customer Services and Support" at bounding box center [532, 257] width 209 height 19
click at [408, 264] on input "checkbox" at bounding box center [408, 257] width 39 height 39
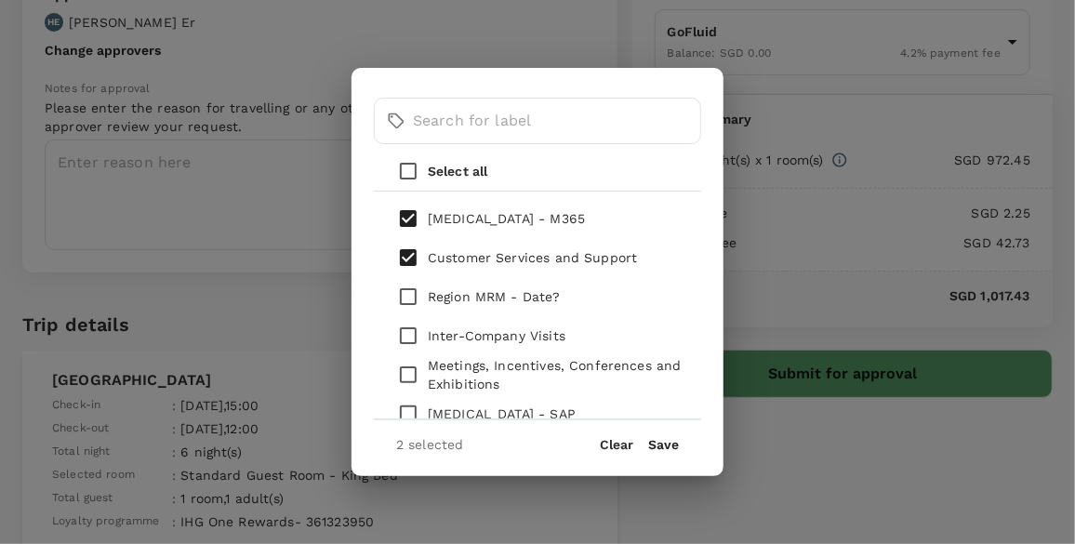
click at [419, 261] on input "checkbox" at bounding box center [408, 257] width 39 height 39
checkbox input "false"
click at [662, 446] on button "Save" at bounding box center [663, 444] width 31 height 15
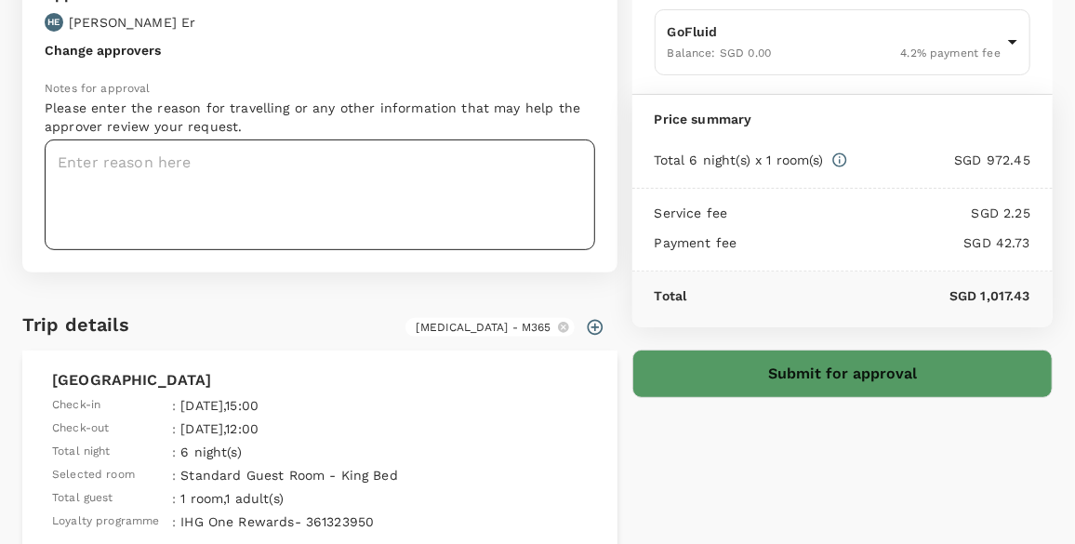
click at [254, 184] on textarea at bounding box center [320, 195] width 551 height 111
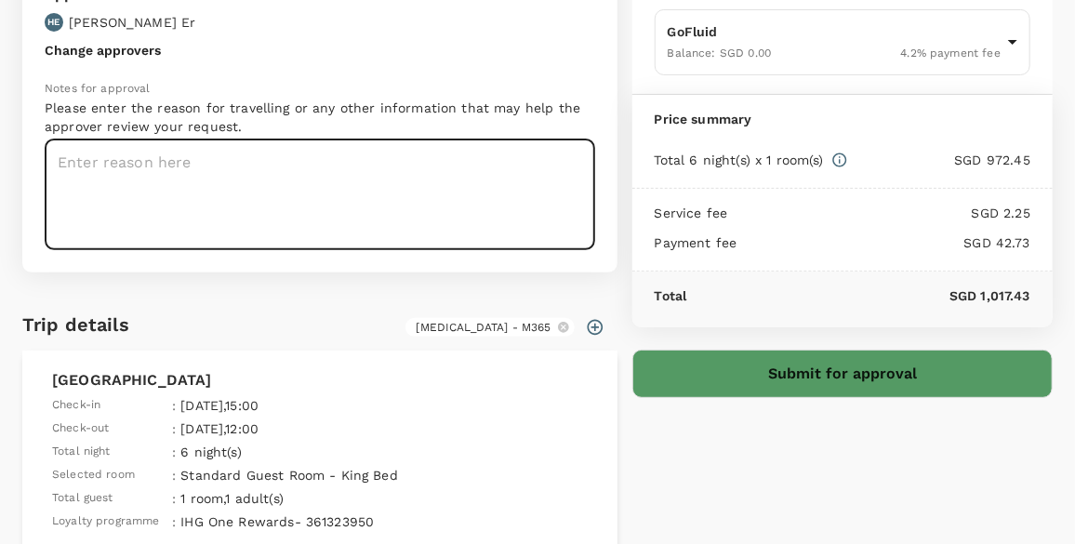
scroll to position [84, 0]
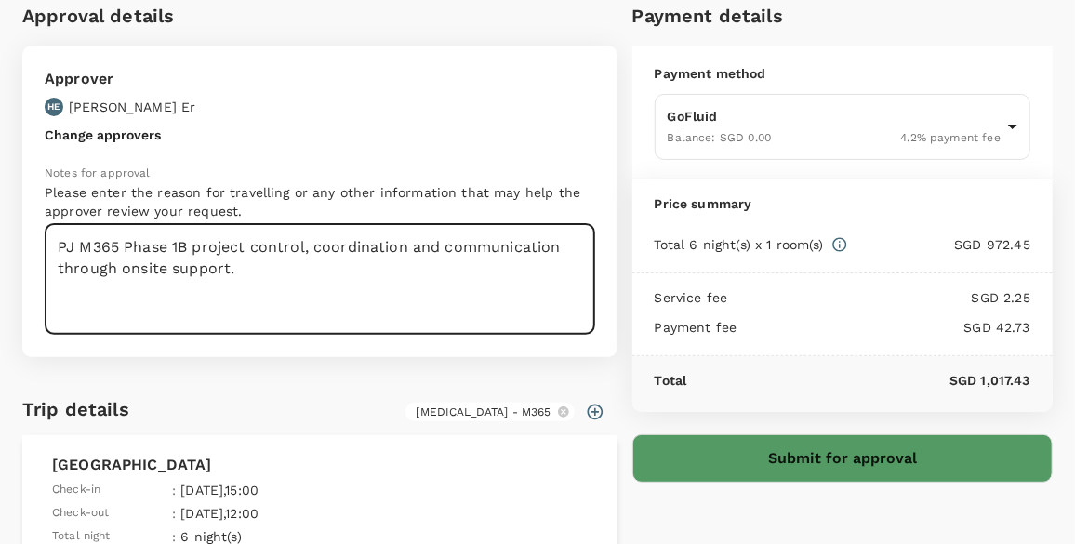
click at [76, 247] on textarea "PJ M365 Phase 1B project control, coordination and communication through onsite…" at bounding box center [320, 279] width 551 height 111
click at [352, 266] on textarea "M365 Phase 1B project control, coordination and communication through onsite su…" at bounding box center [320, 279] width 551 height 111
click at [357, 287] on textarea "M365 Phase 1B project control, coordination and communication through onsite su…" at bounding box center [320, 279] width 551 height 111
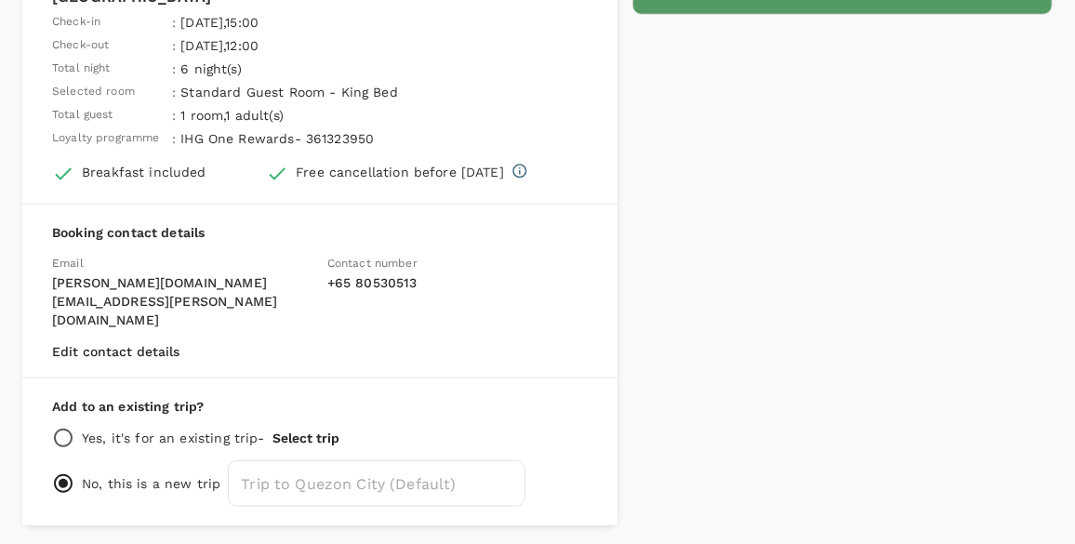
scroll to position [578, 0]
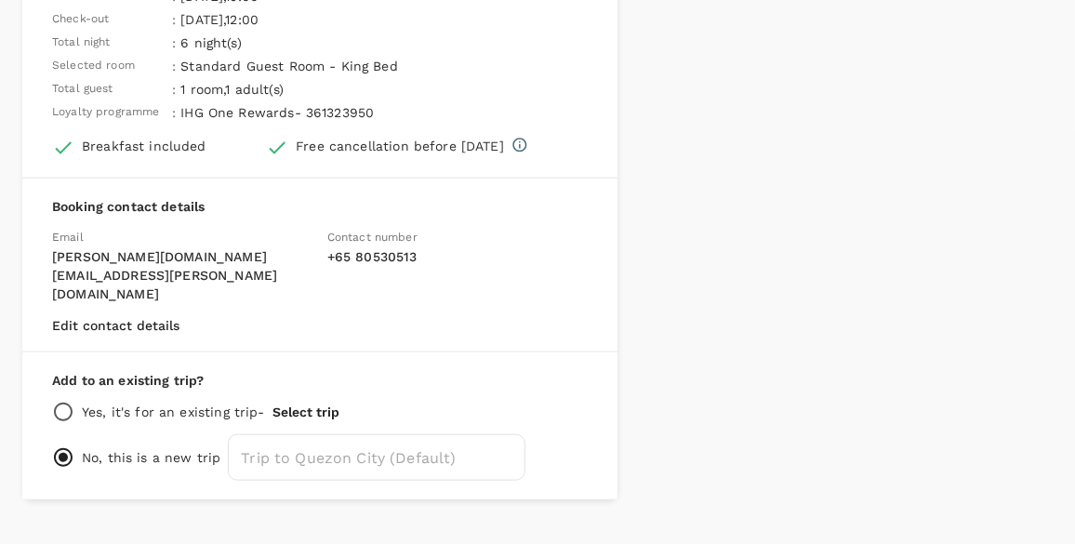
type textarea "M365 Phase 1B project control, coordination and communication through onsite su…"
click at [66, 401] on input "radio" at bounding box center [63, 412] width 22 height 22
radio input "true"
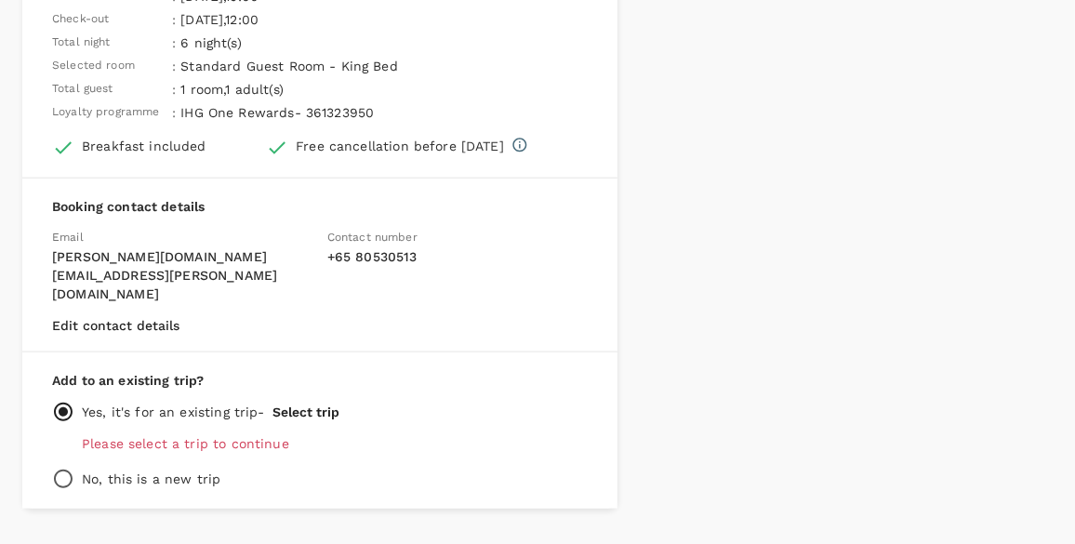
click at [137, 434] on p "Please select a trip to continue" at bounding box center [335, 443] width 506 height 19
click at [291, 405] on button "Select trip" at bounding box center [306, 412] width 67 height 15
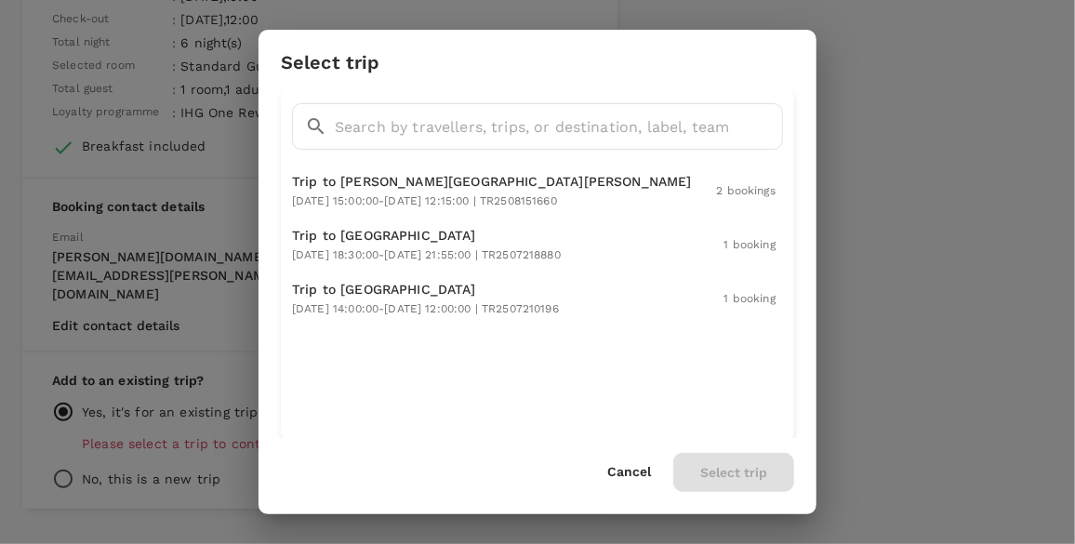
click at [626, 463] on div "Cancel Select trip" at bounding box center [700, 472] width 187 height 39
click at [627, 471] on button "Cancel" at bounding box center [629, 472] width 44 height 15
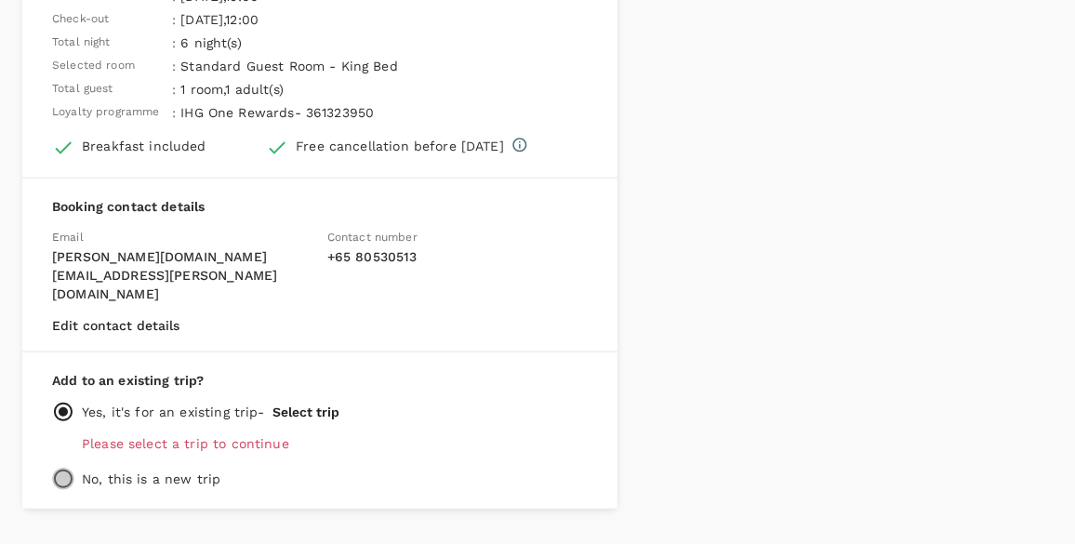
click at [69, 468] on input "radio" at bounding box center [63, 479] width 22 height 22
radio input "true"
radio input "false"
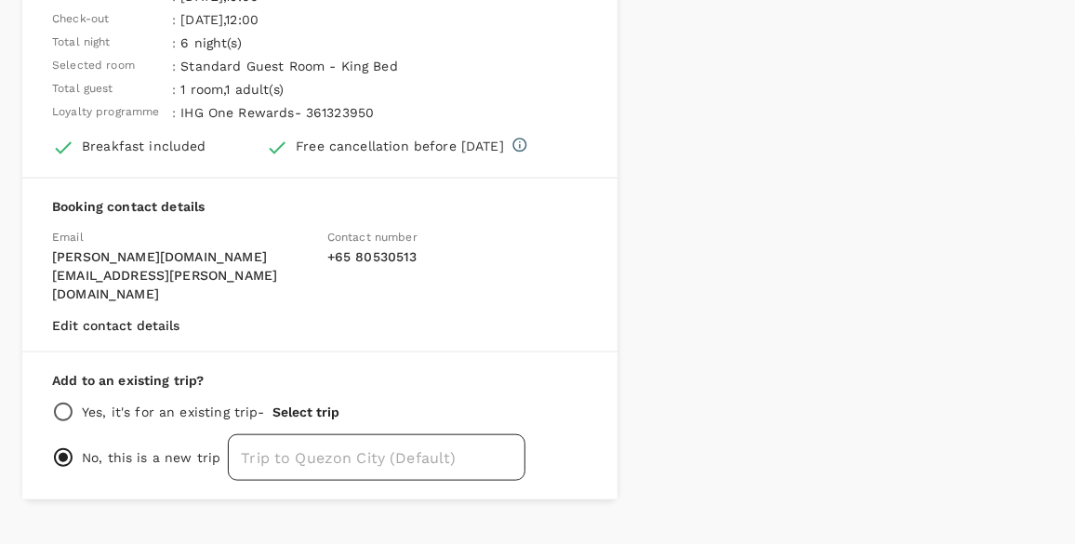
click at [423, 434] on input "text" at bounding box center [377, 457] width 298 height 47
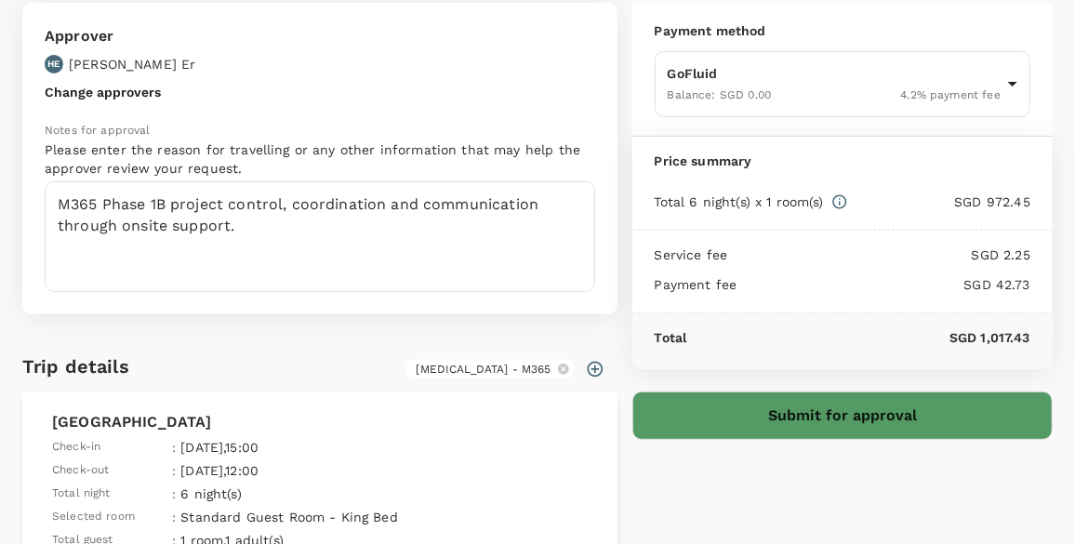
scroll to position [253, 0]
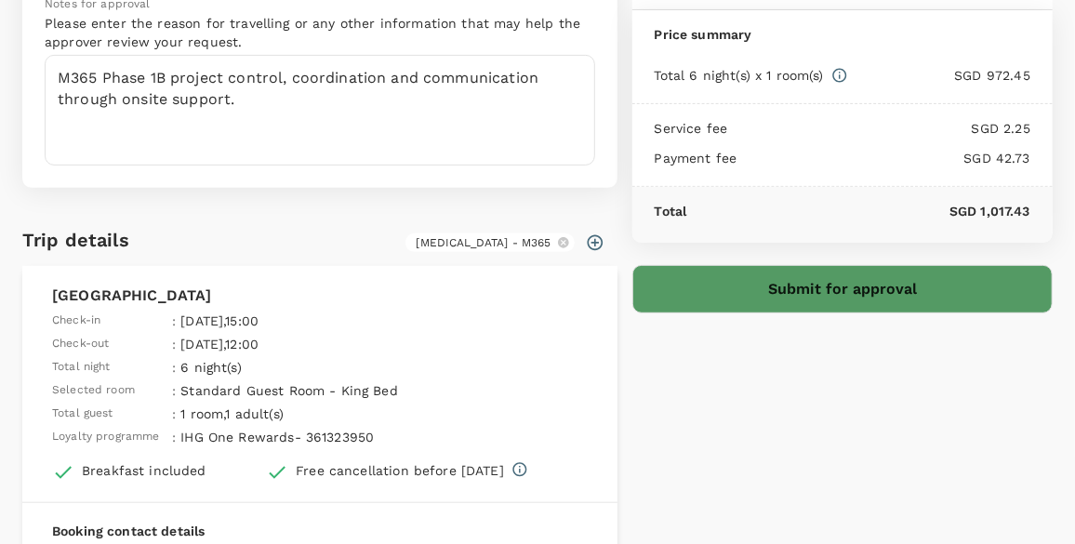
click at [829, 304] on button "Submit for approval" at bounding box center [843, 289] width 420 height 48
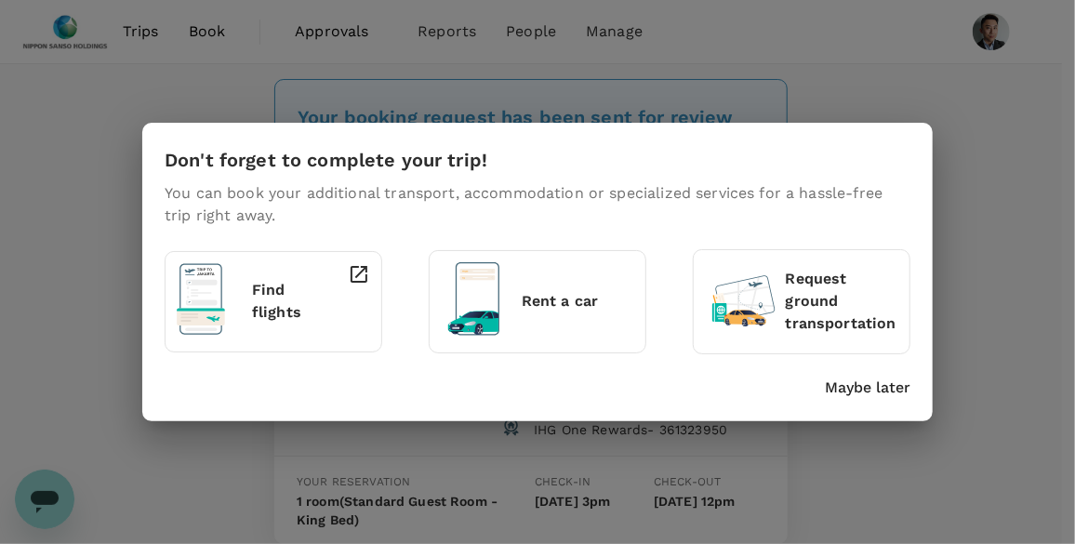
click at [857, 392] on p "Maybe later" at bounding box center [868, 388] width 86 height 22
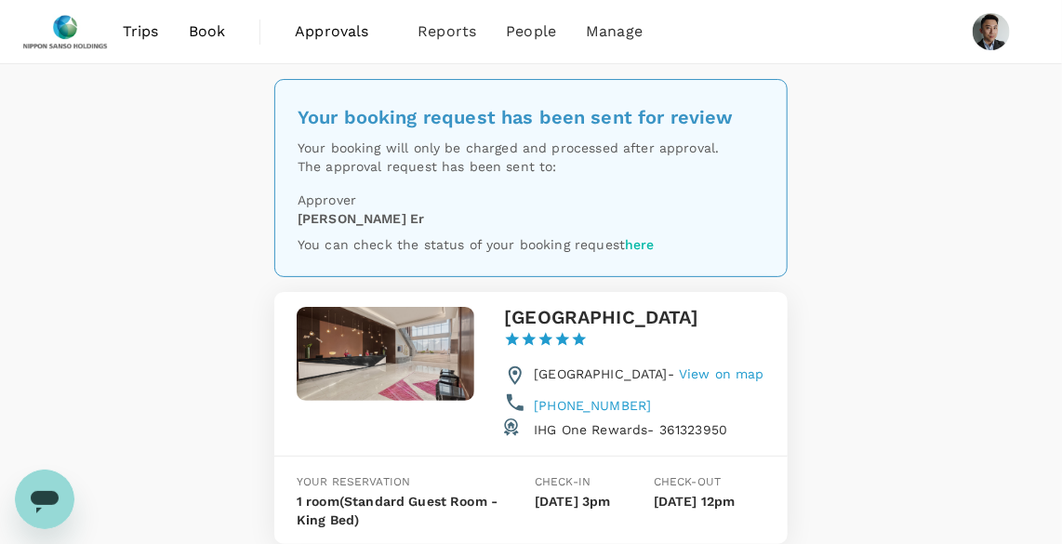
click at [885, 303] on div "Your booking request has been sent for review Your booking will only be charged…" at bounding box center [531, 365] width 1062 height 603
click at [852, 241] on div "Your booking request has been sent for review Your booking will only be charged…" at bounding box center [531, 365] width 1062 height 603
click at [83, 302] on div "Your booking request has been sent for review Your booking will only be charged…" at bounding box center [531, 365] width 1062 height 603
click at [137, 30] on span "Trips" at bounding box center [141, 31] width 36 height 22
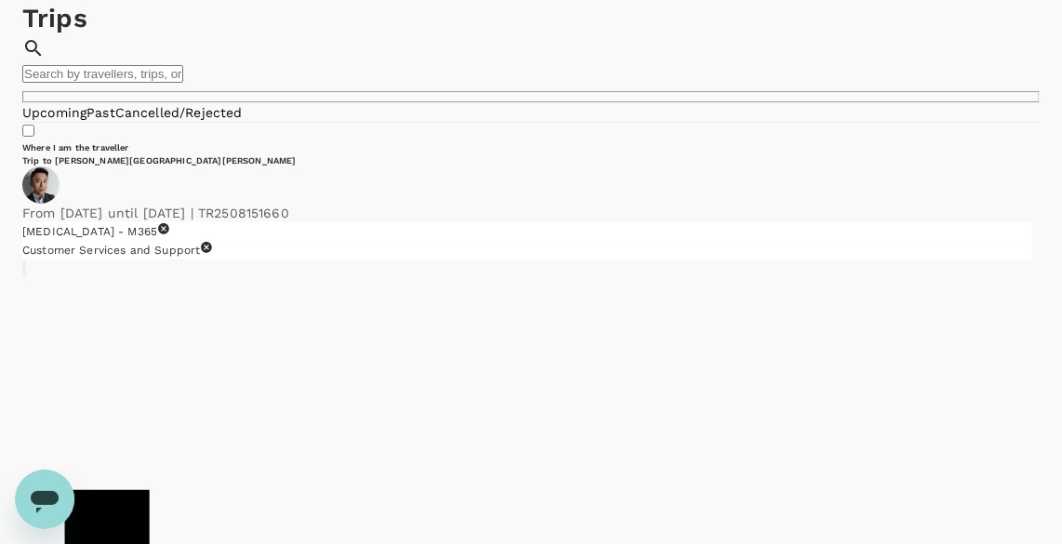
scroll to position [169, 0]
